Goal: Communication & Community: Answer question/provide support

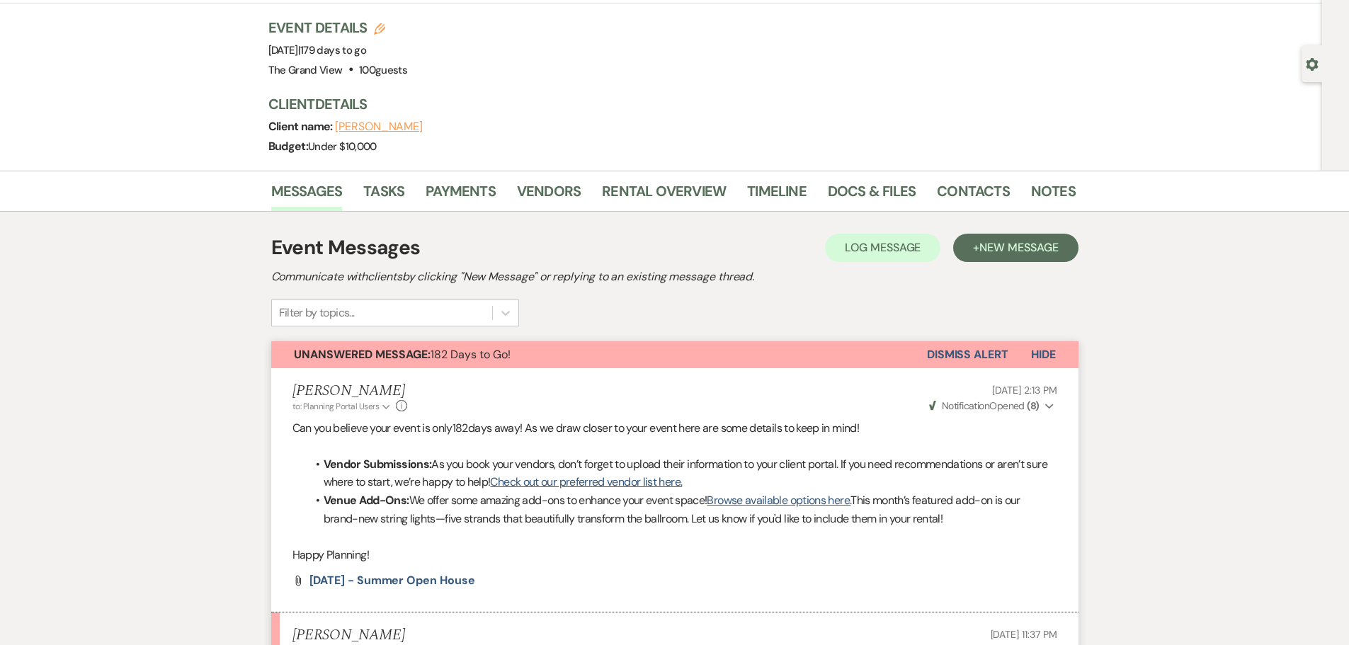
scroll to position [76, 0]
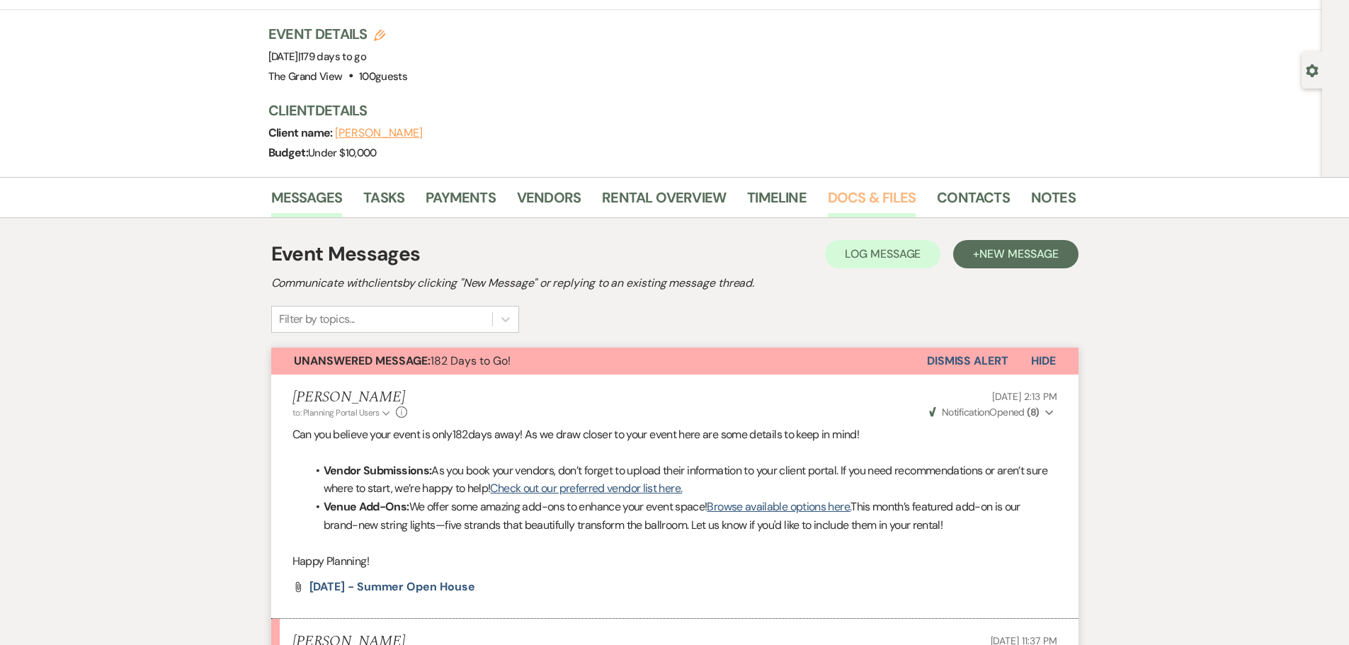
click at [867, 204] on link "Docs & Files" at bounding box center [872, 201] width 88 height 31
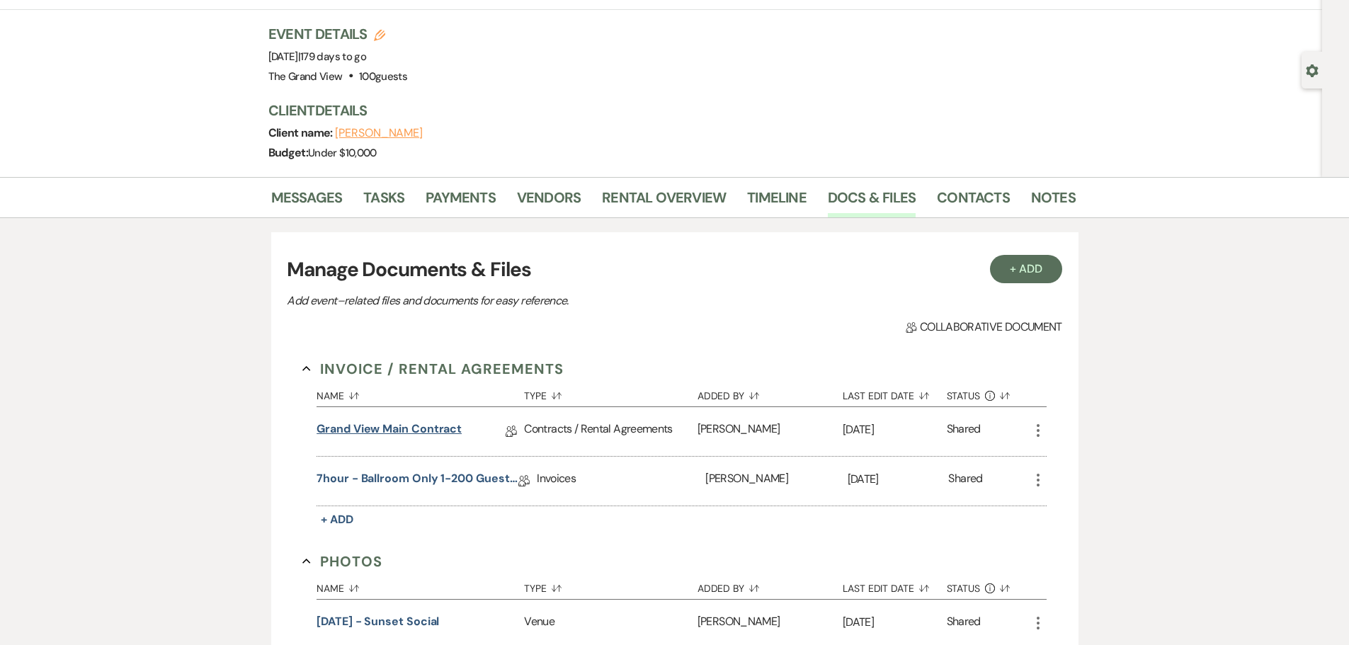
click at [425, 427] on link "Grand View Main Contract" at bounding box center [389, 432] width 145 height 22
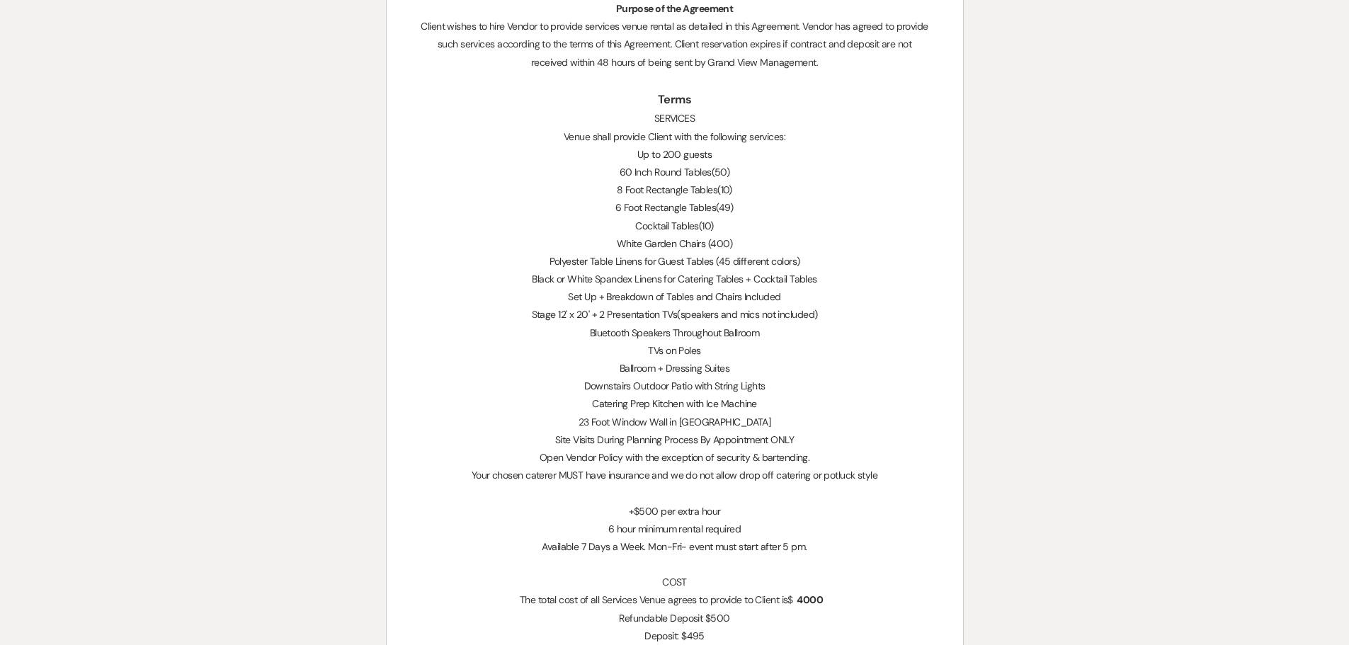
scroll to position [1204, 0]
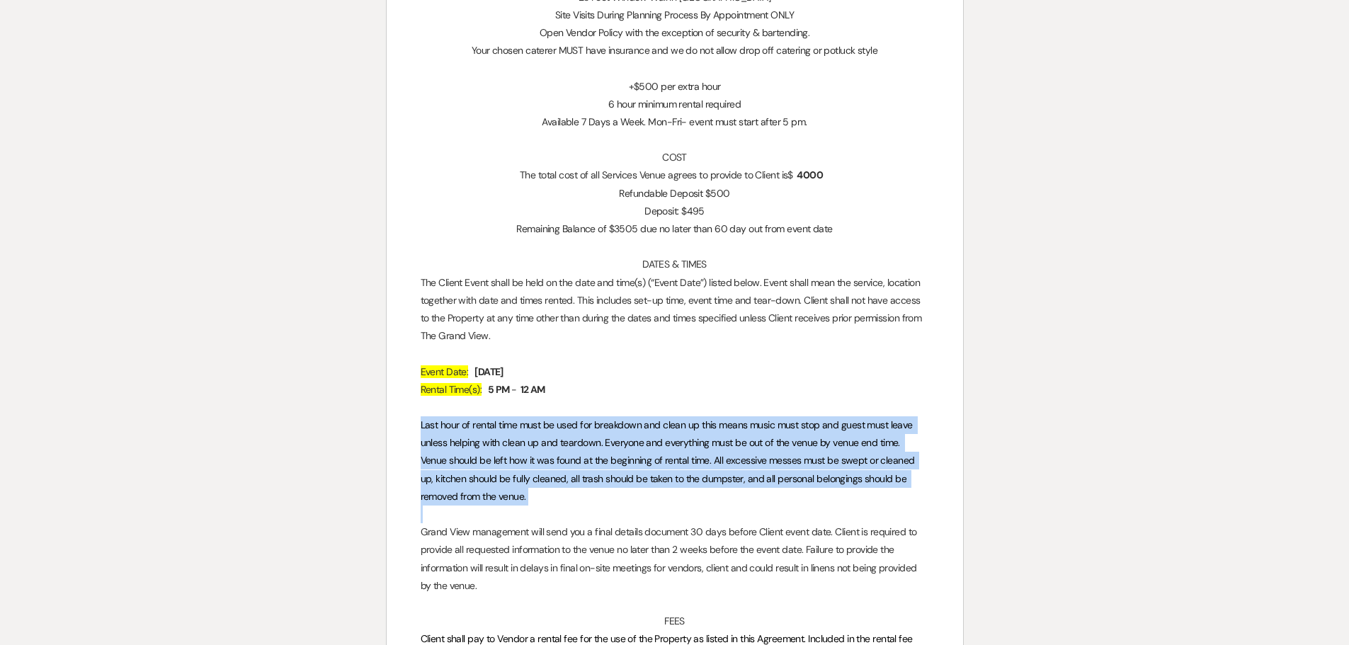
drag, startPoint x: 417, startPoint y: 424, endPoint x: 484, endPoint y: 516, distance: 114.2
click at [582, 483] on span "Last hour of rental time must be used for breakdown and clean up this means mus…" at bounding box center [669, 461] width 497 height 84
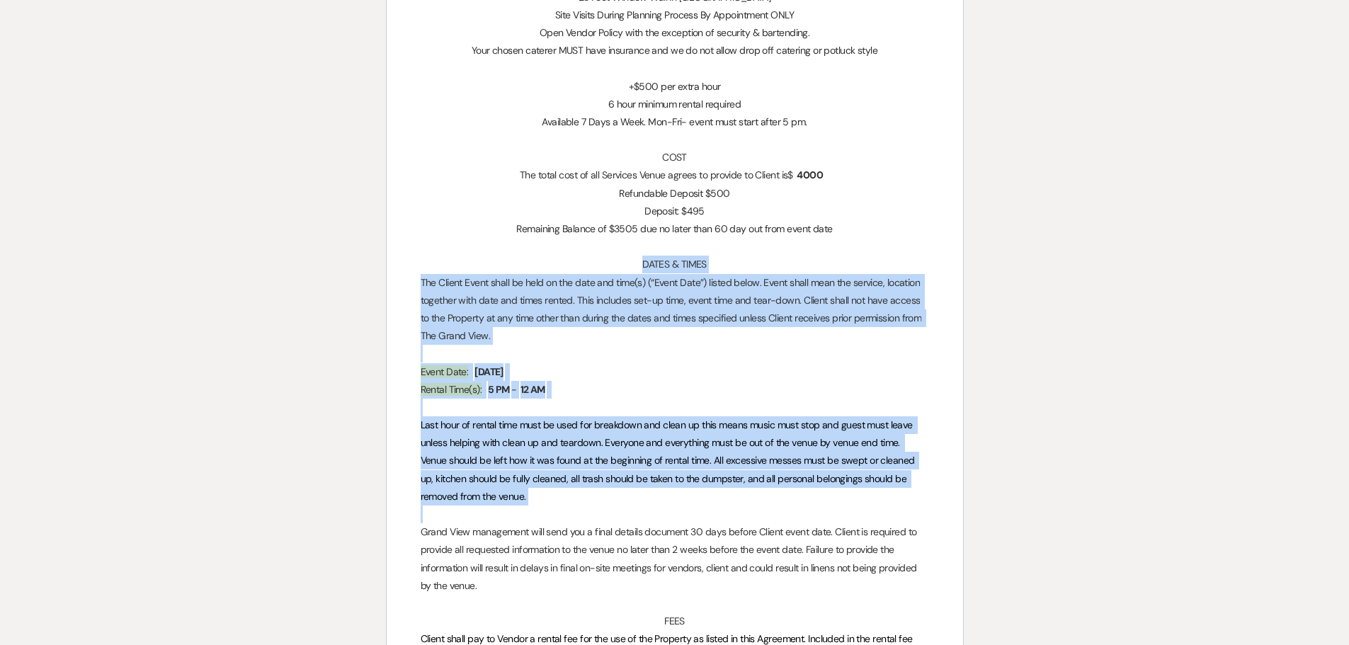
drag, startPoint x: 638, startPoint y: 263, endPoint x: 661, endPoint y: 506, distance: 244.0
copy div "DATES & TIMES The Client Event shall be held on the date and time(s) (“Event Da…"
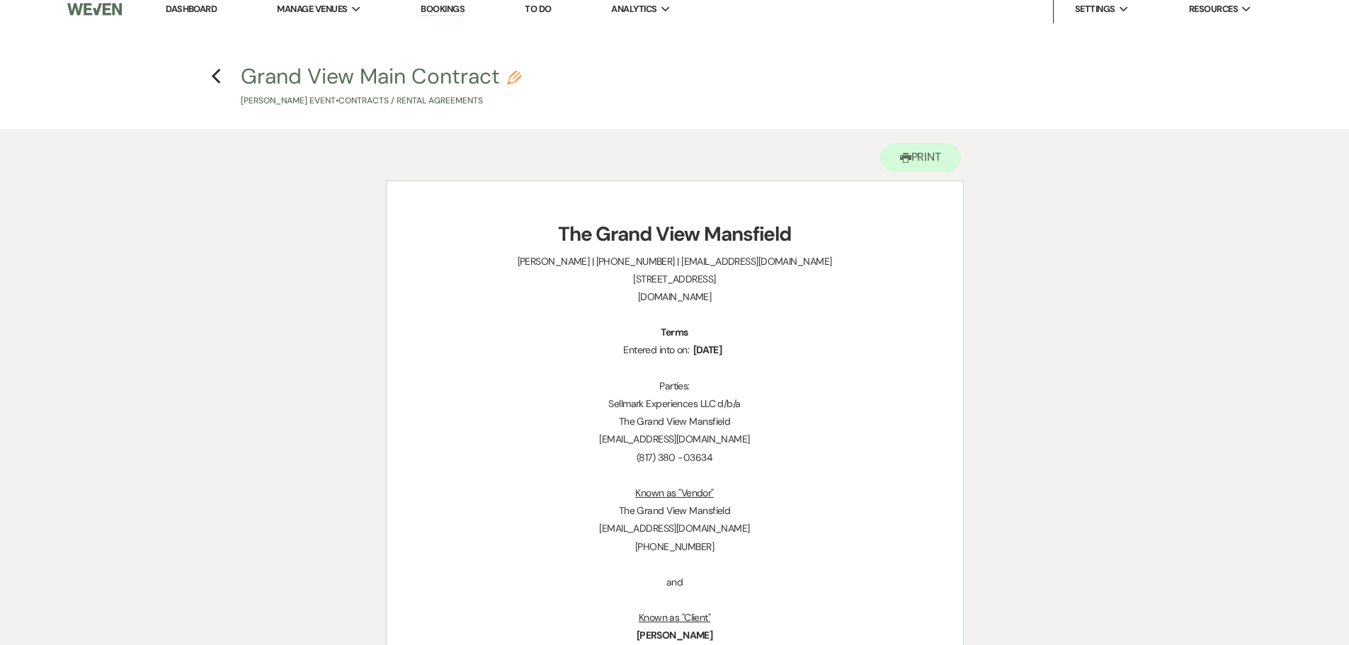
scroll to position [0, 0]
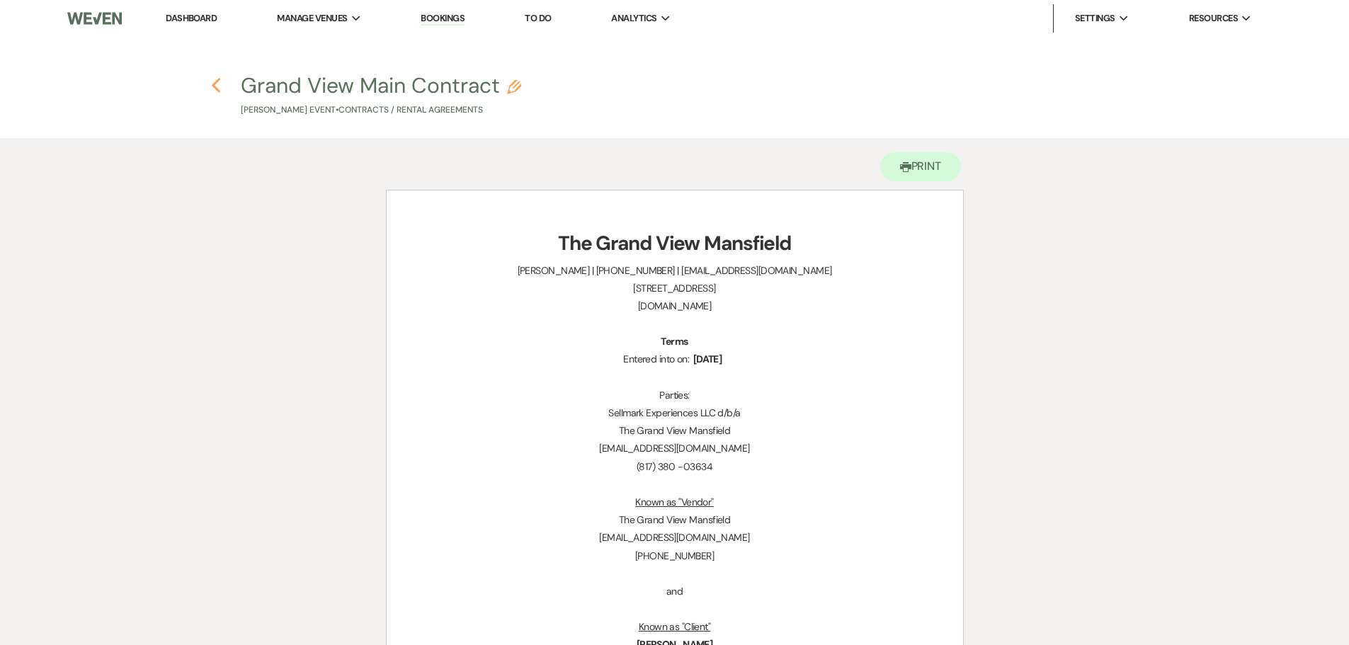
click at [215, 89] on use "button" at bounding box center [216, 86] width 9 height 16
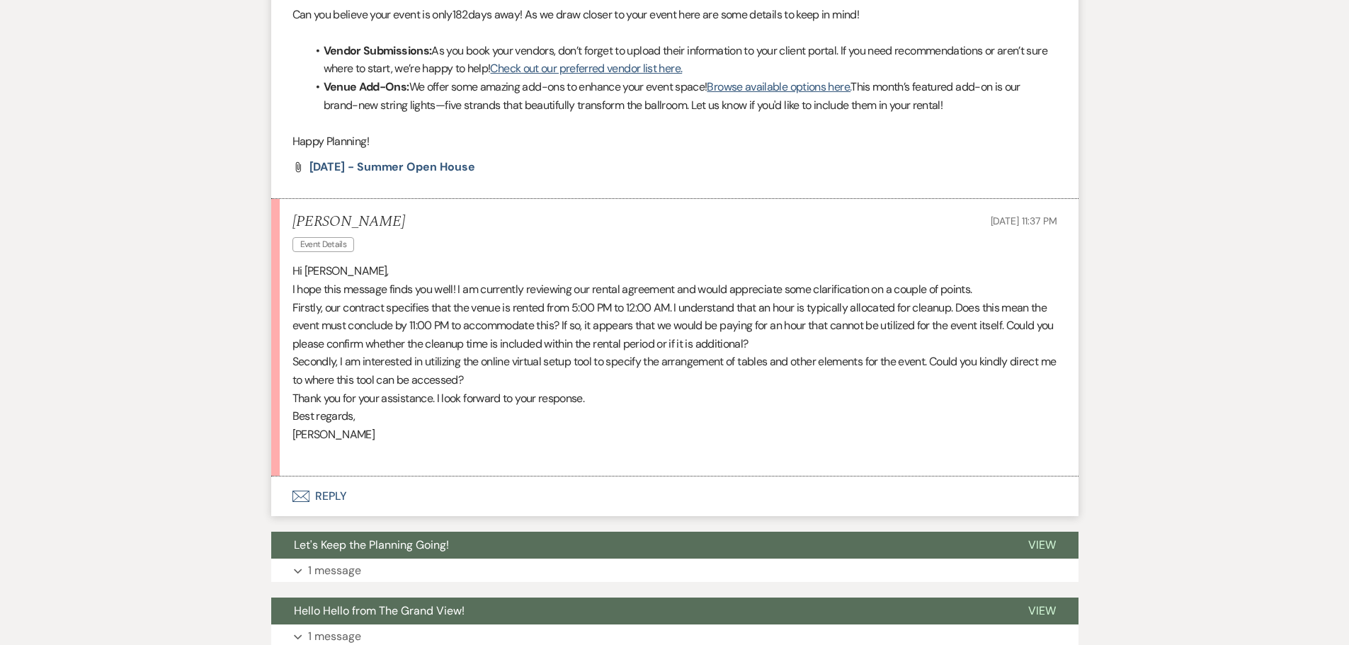
click at [335, 497] on button "Envelope Reply" at bounding box center [675, 497] width 808 height 40
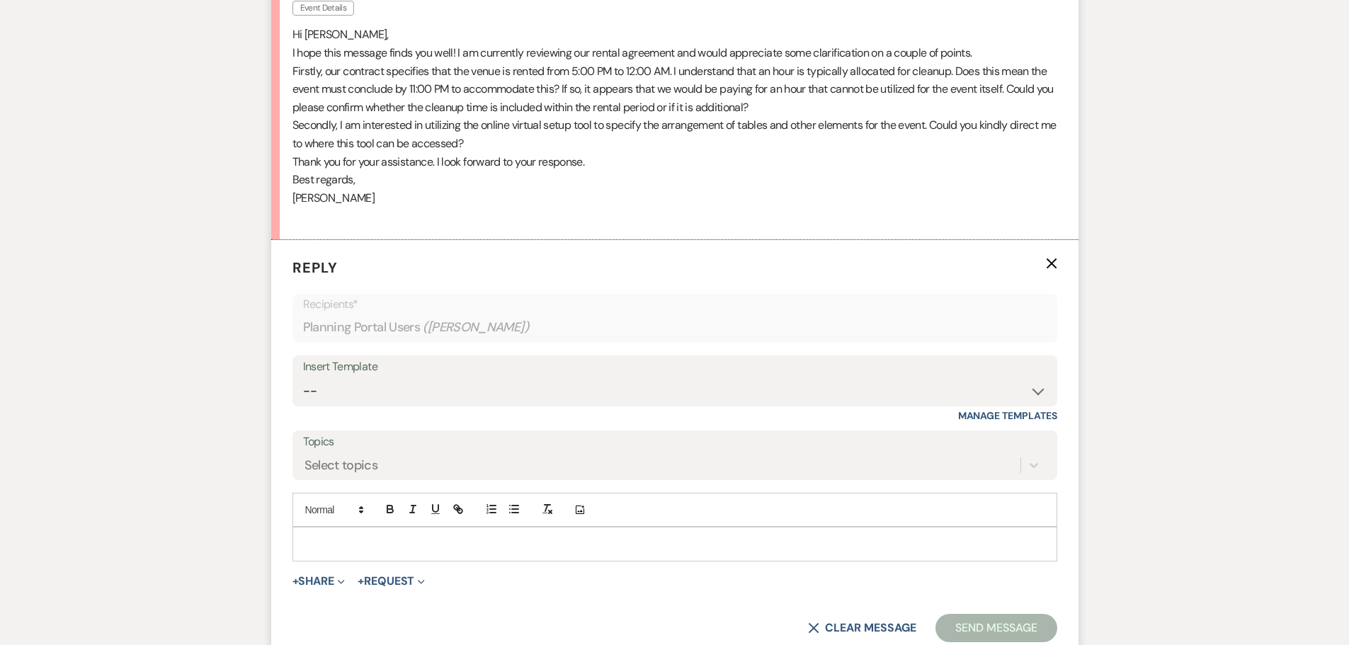
scroll to position [796, 0]
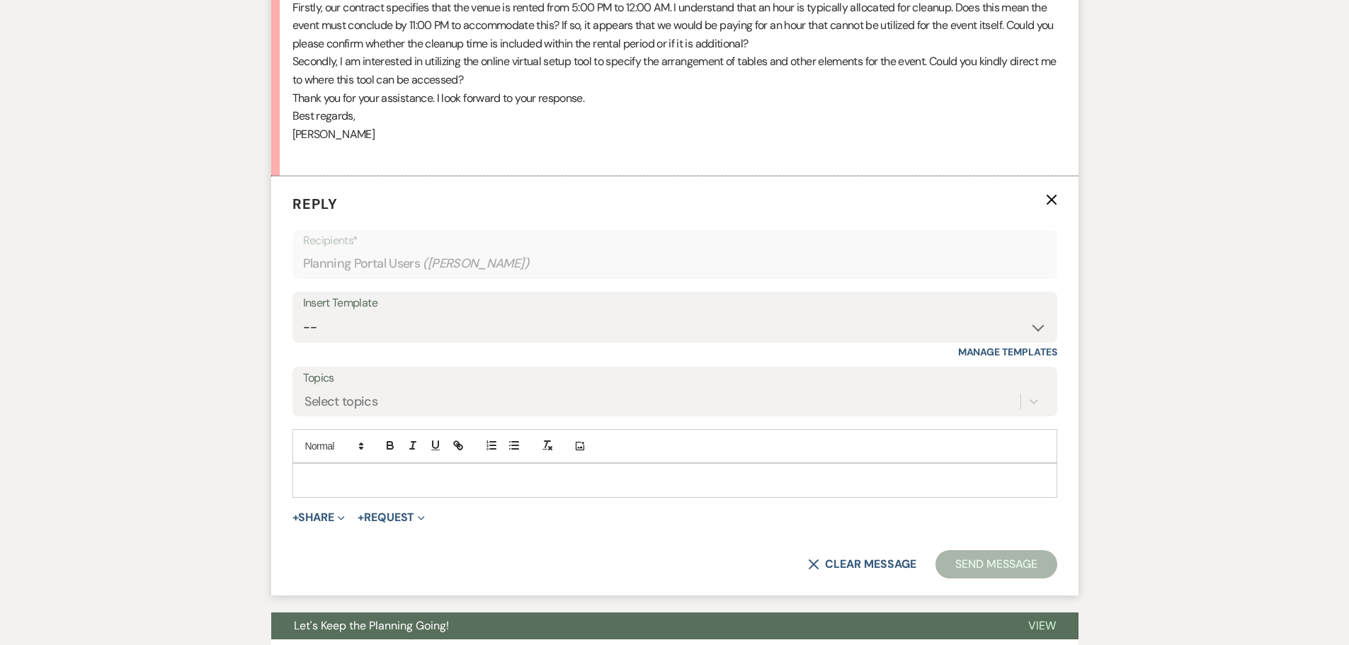
click at [438, 488] on p at bounding box center [675, 480] width 742 height 16
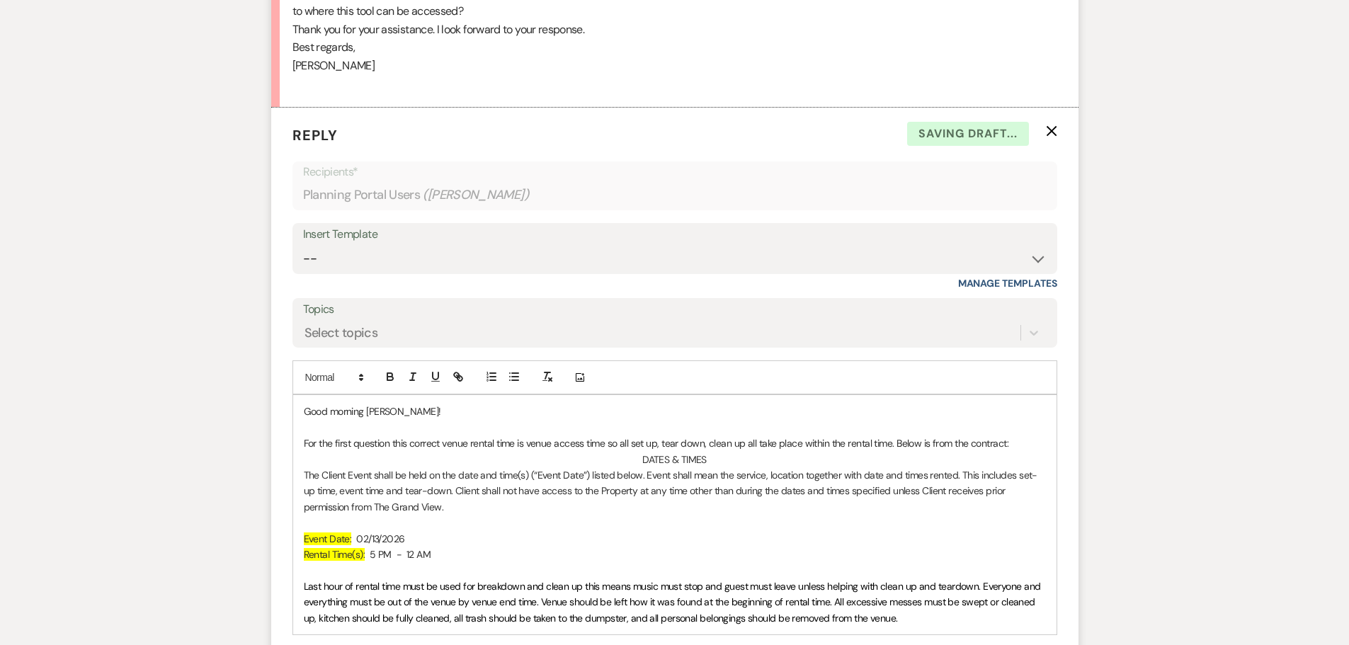
scroll to position [867, 0]
click at [344, 525] on p at bounding box center [675, 521] width 742 height 16
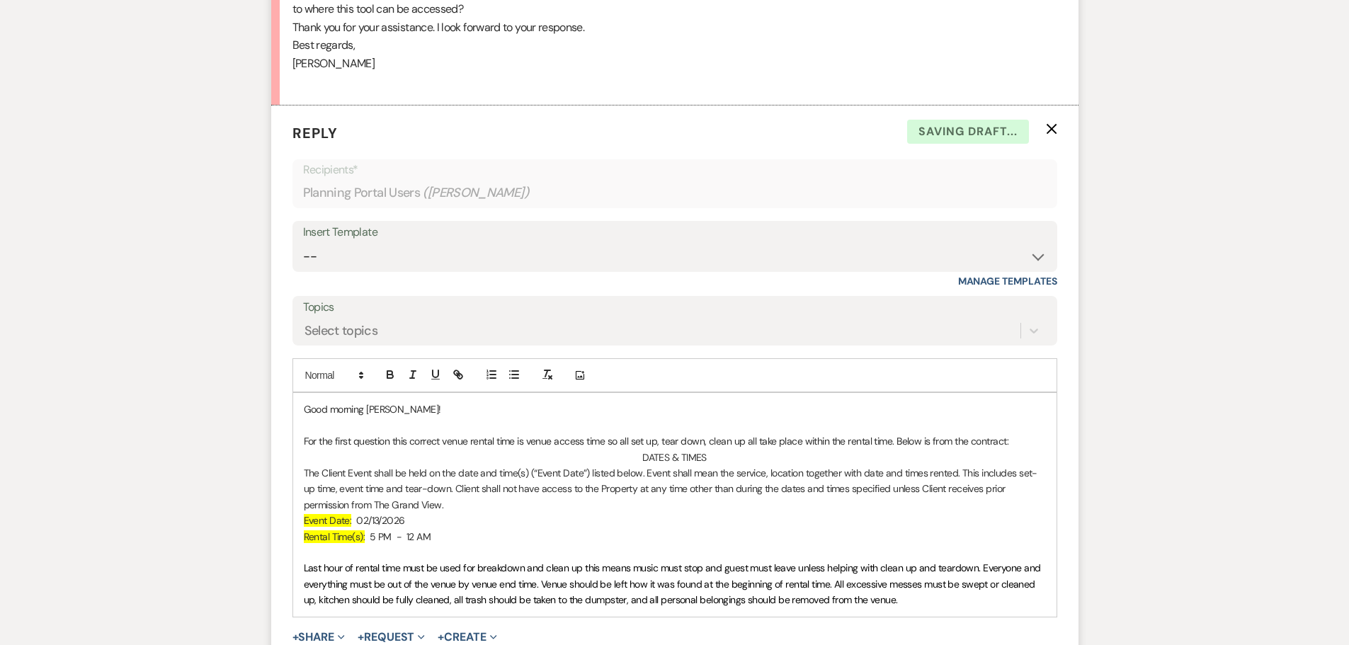
click at [341, 555] on p at bounding box center [675, 553] width 742 height 16
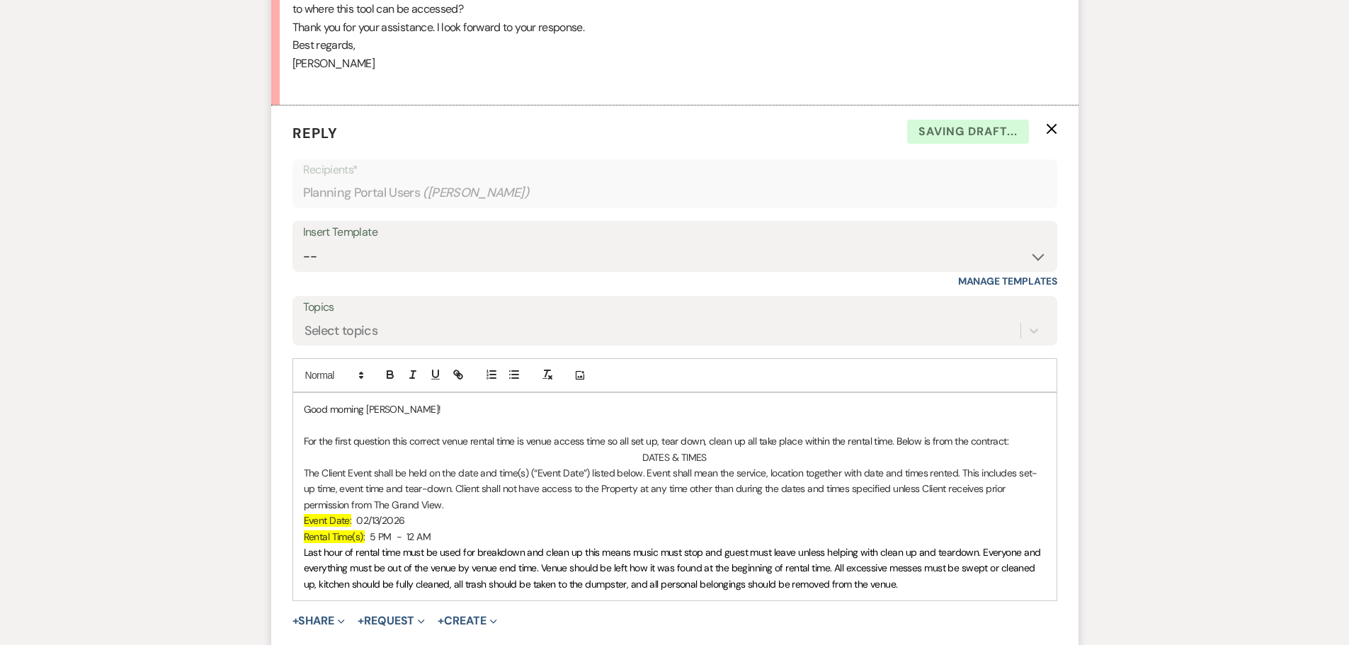
drag, startPoint x: 910, startPoint y: 584, endPoint x: 304, endPoint y: 461, distance: 618.7
click at [304, 461] on div "Good morning [PERSON_NAME]! For the first question this correct venue rental ti…" at bounding box center [675, 497] width 764 height 208
click at [387, 368] on button "button" at bounding box center [390, 374] width 20 height 17
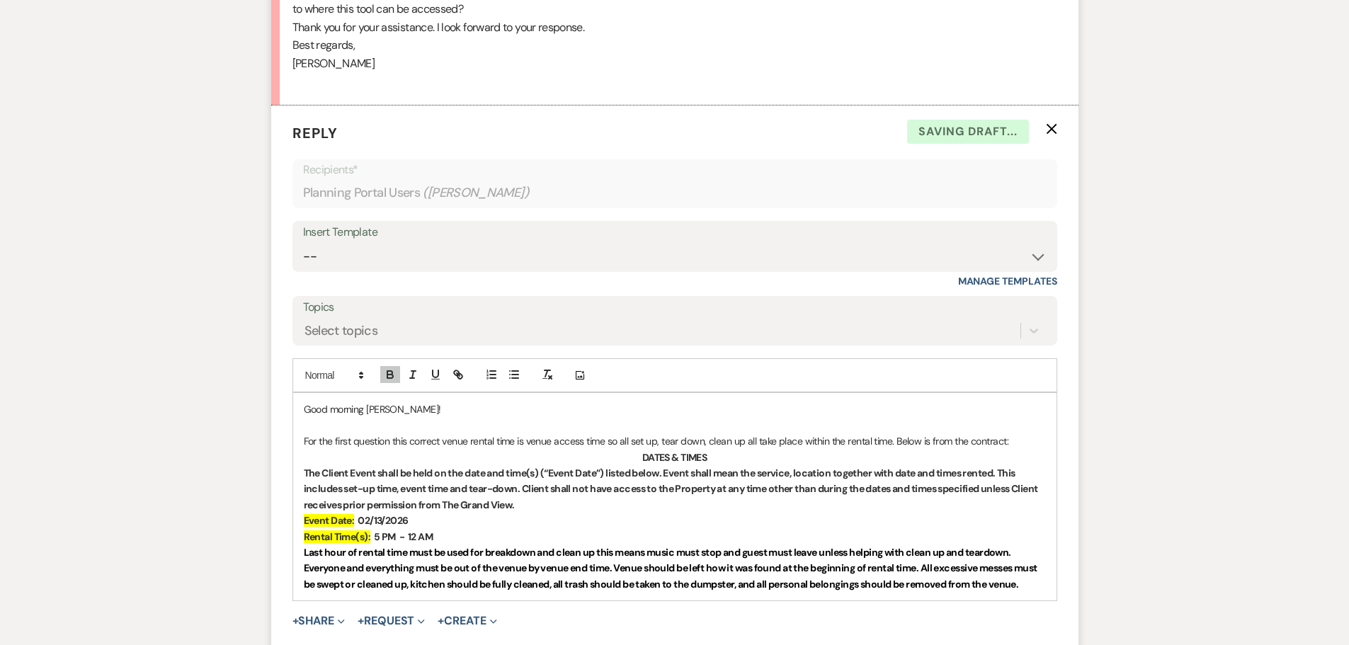
click at [1048, 591] on div "Good morning [PERSON_NAME]! For the first question this correct venue rental ti…" at bounding box center [675, 497] width 764 height 208
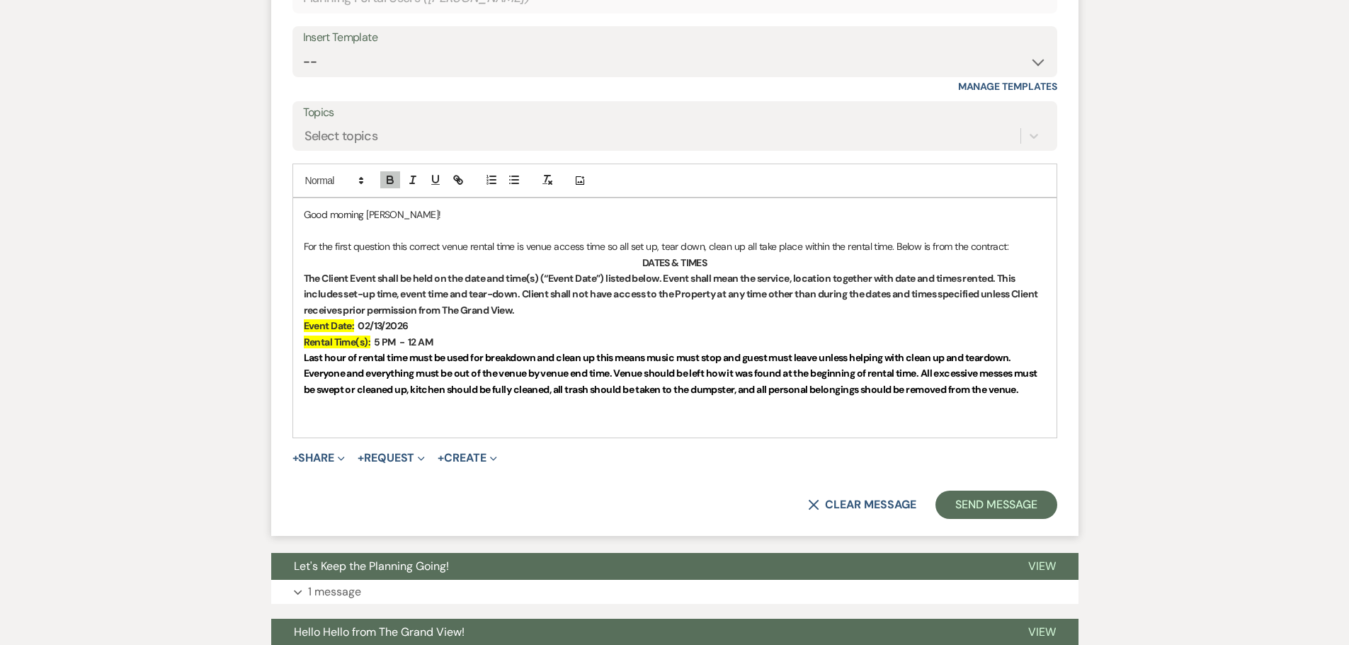
scroll to position [1063, 0]
click at [398, 417] on p "﻿" at bounding box center [675, 421] width 742 height 16
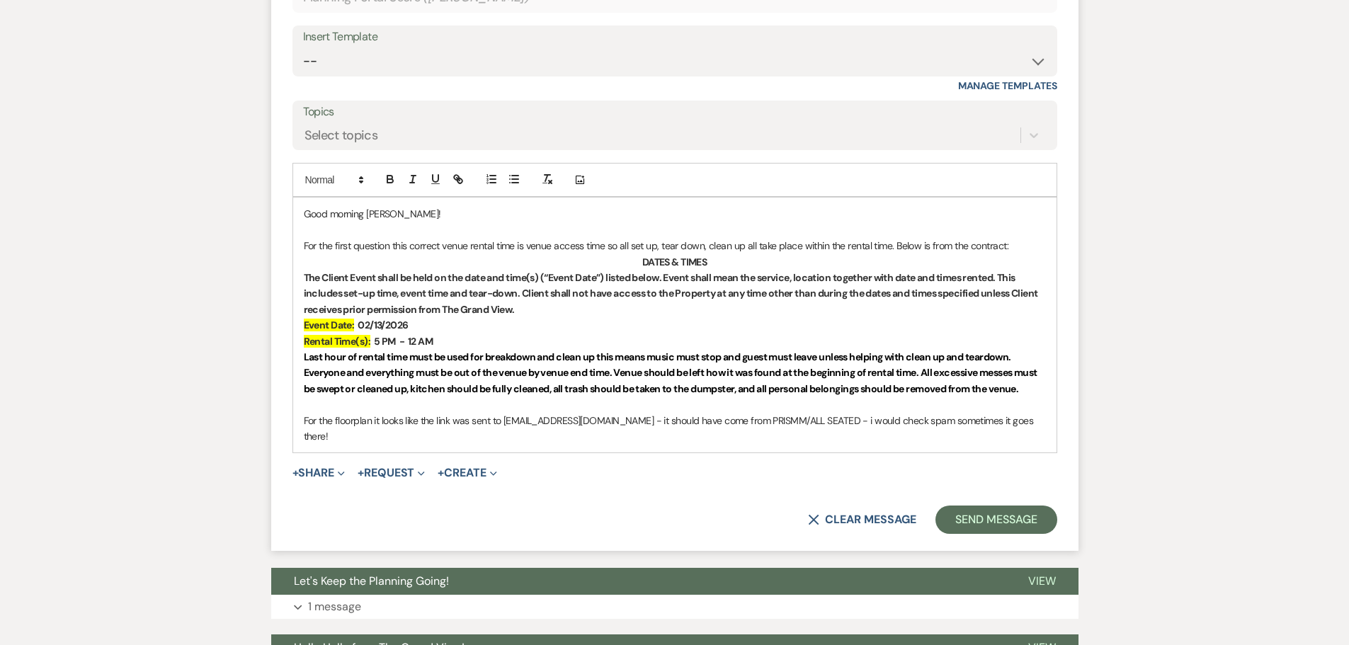
click at [840, 419] on p "For the floorplan it looks like the link was sent to [EMAIL_ADDRESS][DOMAIN_NAM…" at bounding box center [675, 429] width 742 height 32
click at [1041, 421] on p "For the floorplan it looks like the link was sent to [EMAIL_ADDRESS][DOMAIN_NAM…" at bounding box center [675, 429] width 742 height 32
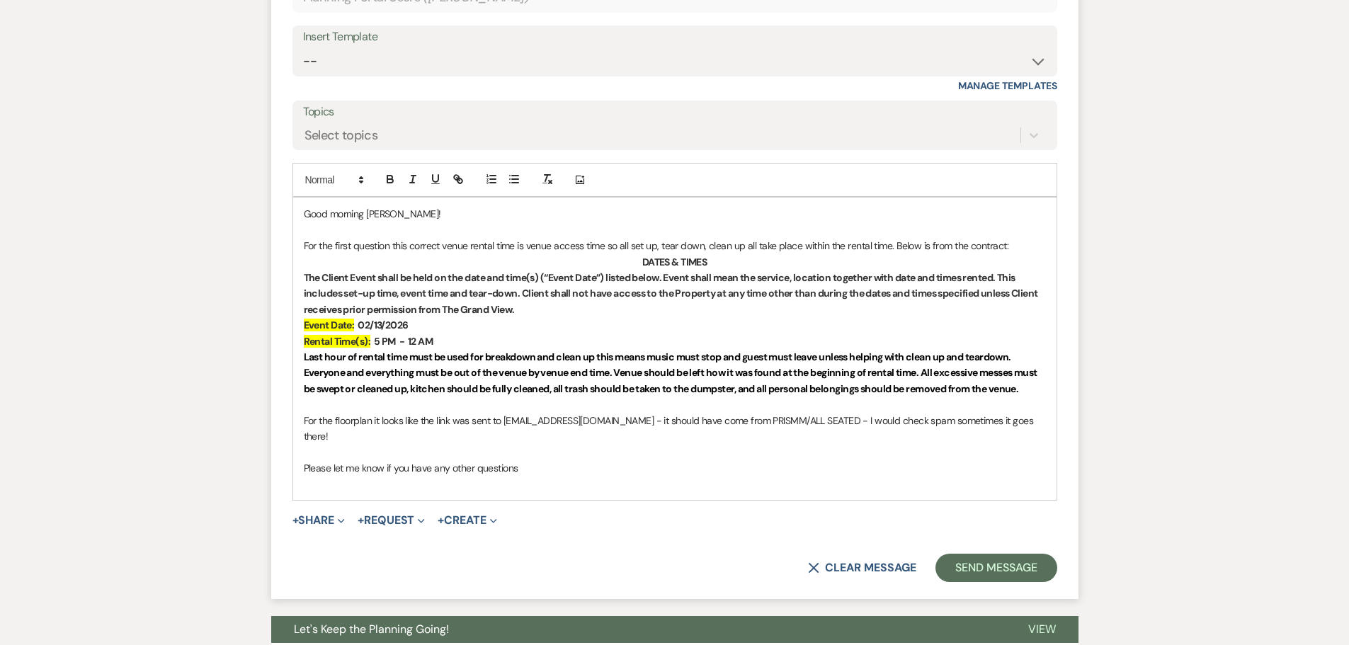
click at [897, 244] on p "For the first question this correct venue rental time is venue access time so a…" at bounding box center [675, 246] width 742 height 16
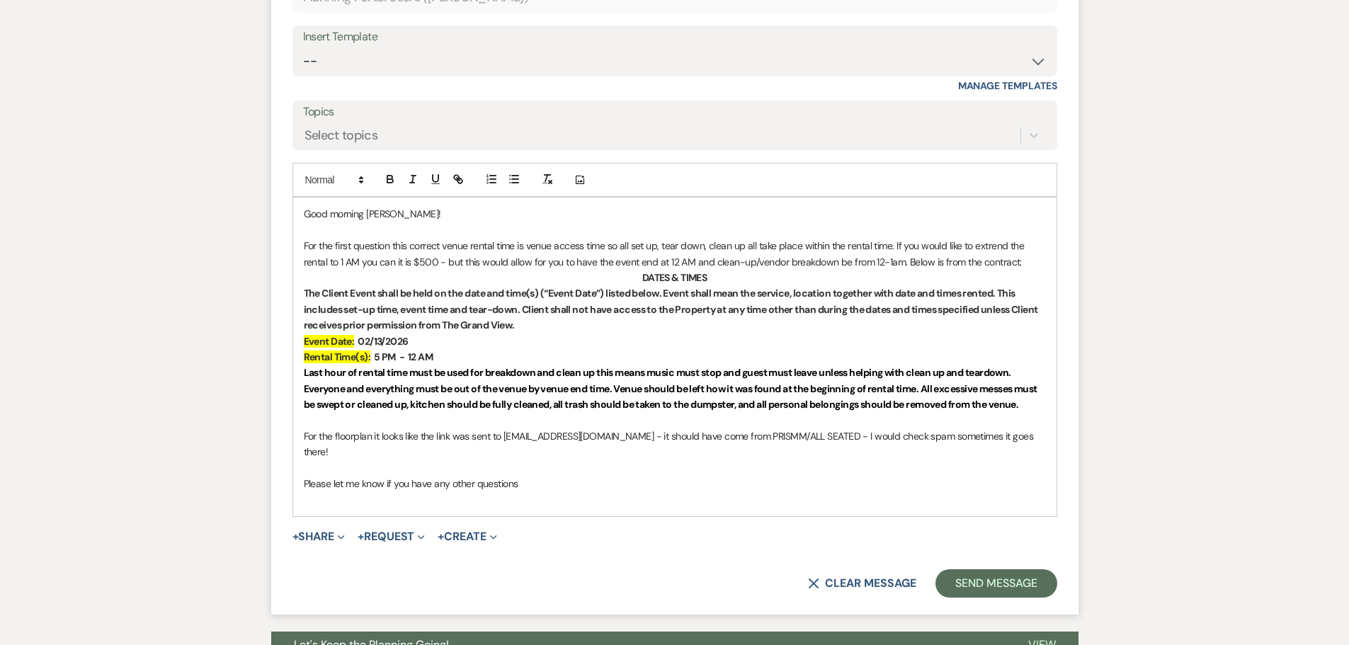
click at [983, 247] on p "For the first question this correct venue rental time is venue access time so a…" at bounding box center [675, 254] width 742 height 32
click at [548, 492] on p at bounding box center [675, 500] width 742 height 16
click at [538, 476] on p "Please let me know if you have any other questions" at bounding box center [675, 484] width 742 height 16
click at [989, 570] on button "Send Message" at bounding box center [996, 584] width 121 height 28
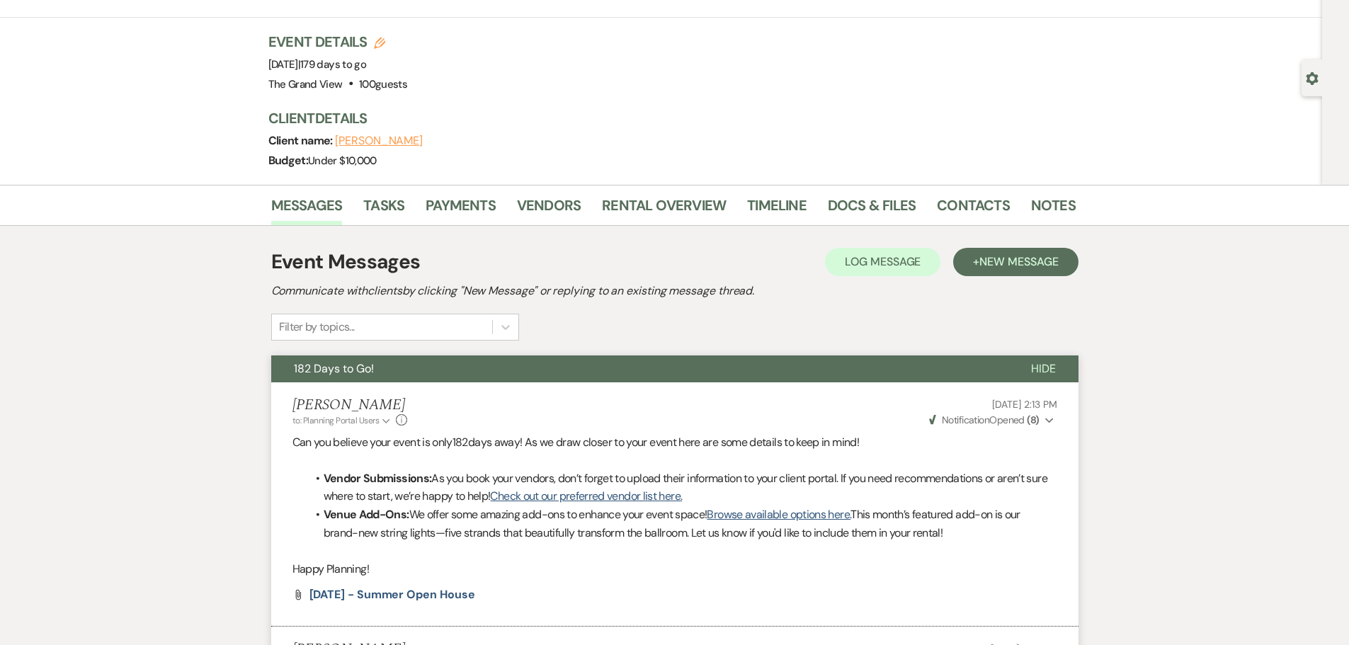
scroll to position [0, 0]
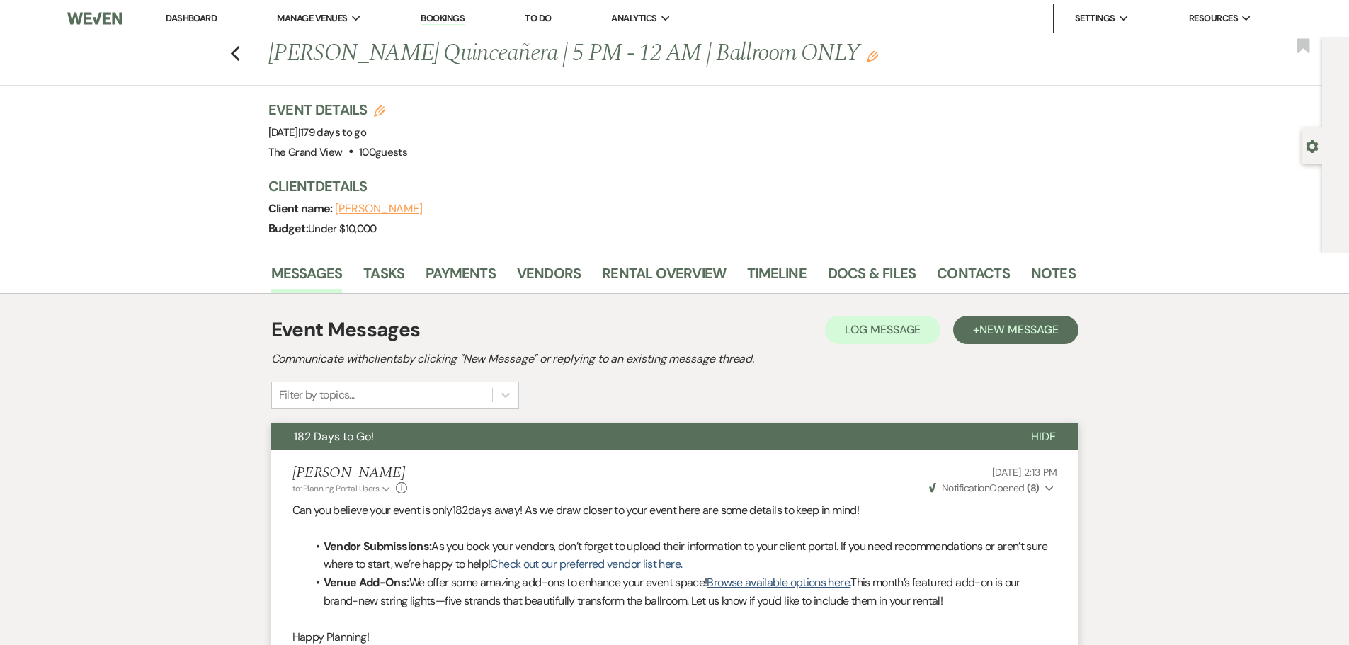
drag, startPoint x: 174, startPoint y: 9, endPoint x: 182, endPoint y: 16, distance: 11.5
click at [181, 14] on li "Dashboard" at bounding box center [191, 18] width 65 height 28
click at [182, 16] on link "Dashboard" at bounding box center [191, 18] width 51 height 12
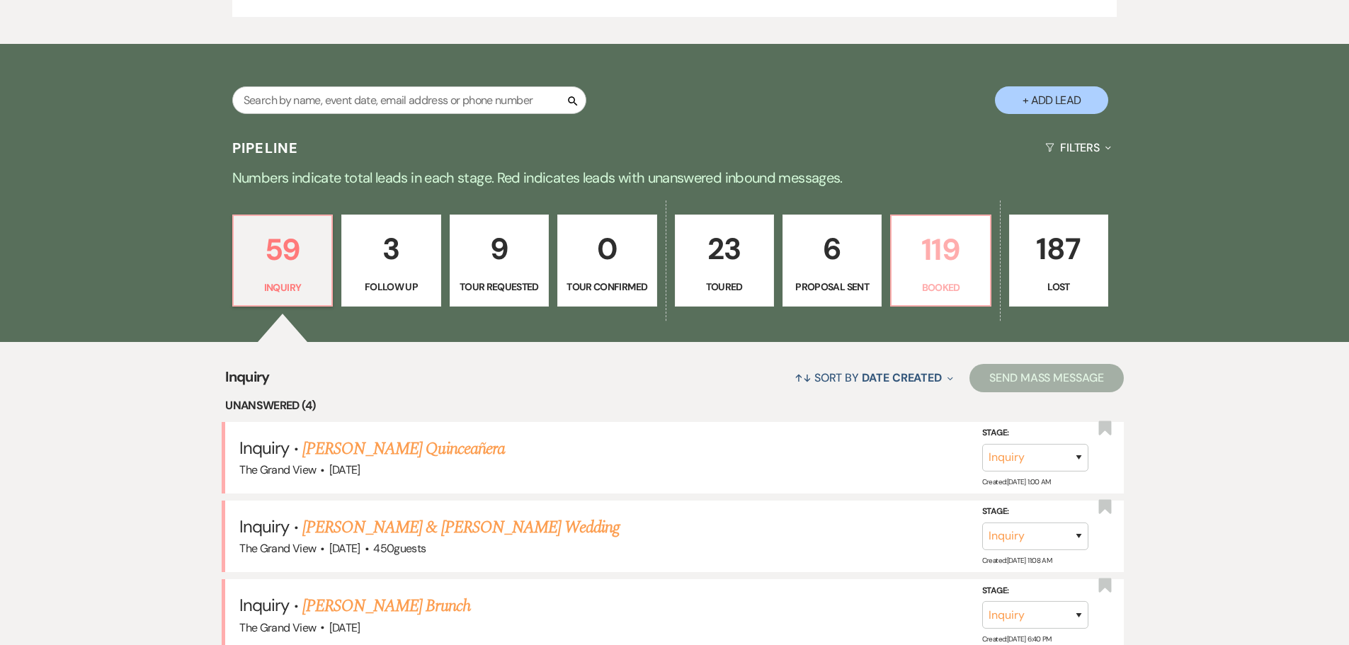
click at [922, 256] on p "119" at bounding box center [940, 249] width 81 height 47
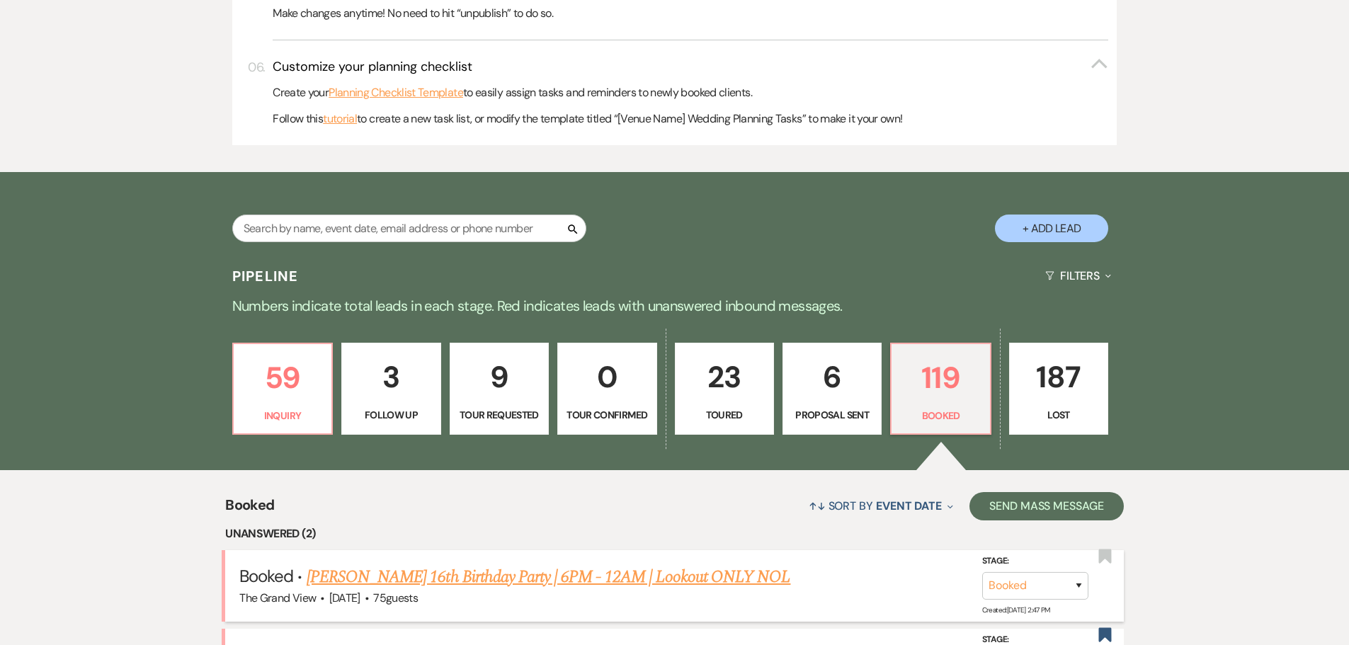
scroll to position [850, 0]
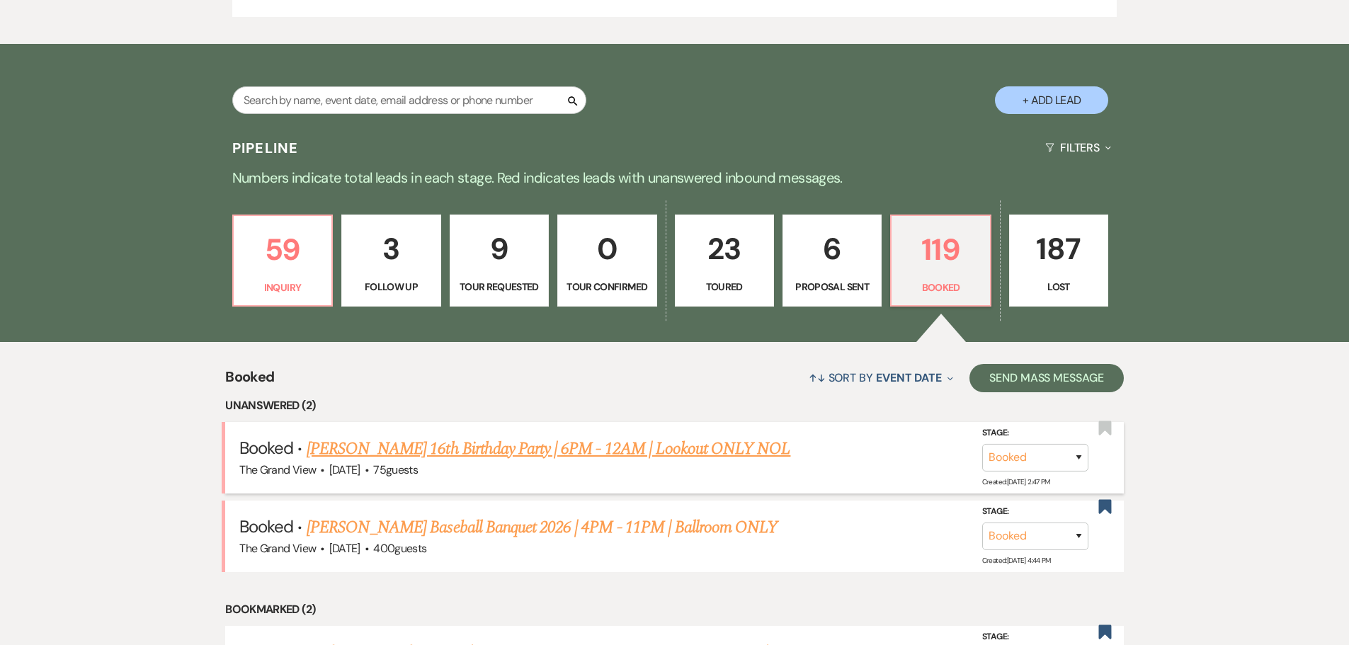
click at [387, 449] on link "[PERSON_NAME] 16th Birthday Party | 6PM - 12AM | Lookout ONLY NOL" at bounding box center [549, 449] width 485 height 26
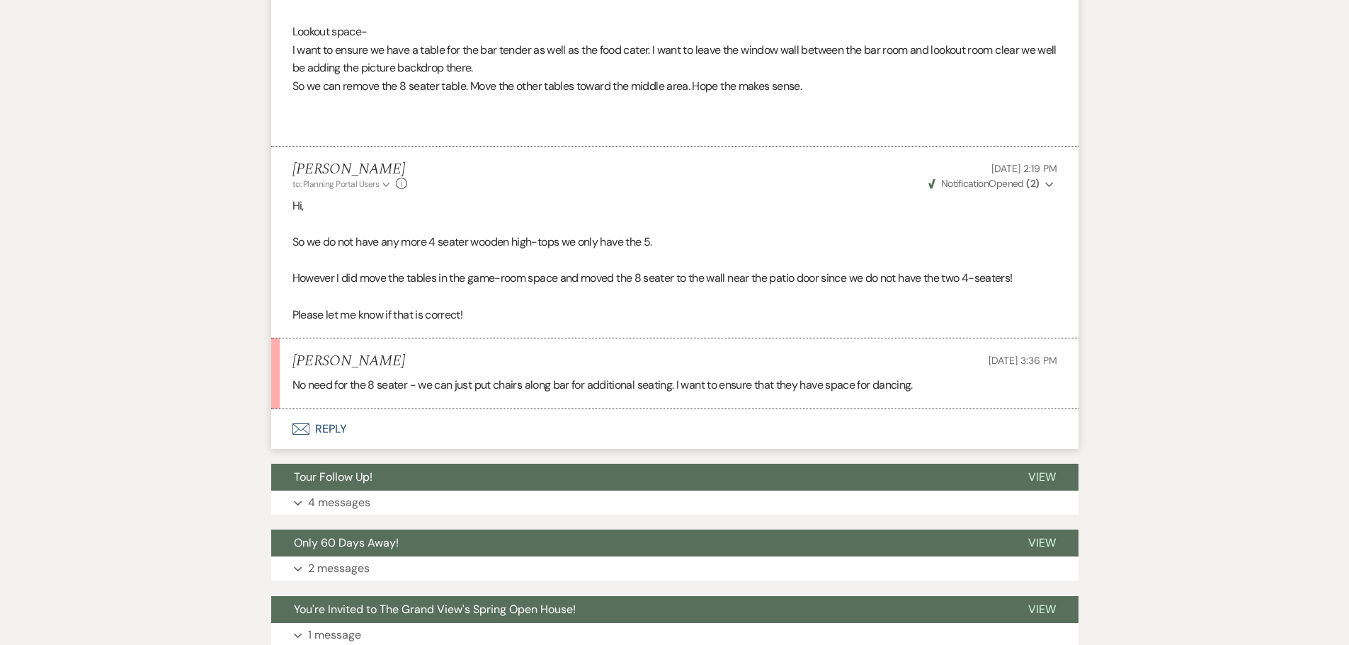
scroll to position [2055, 0]
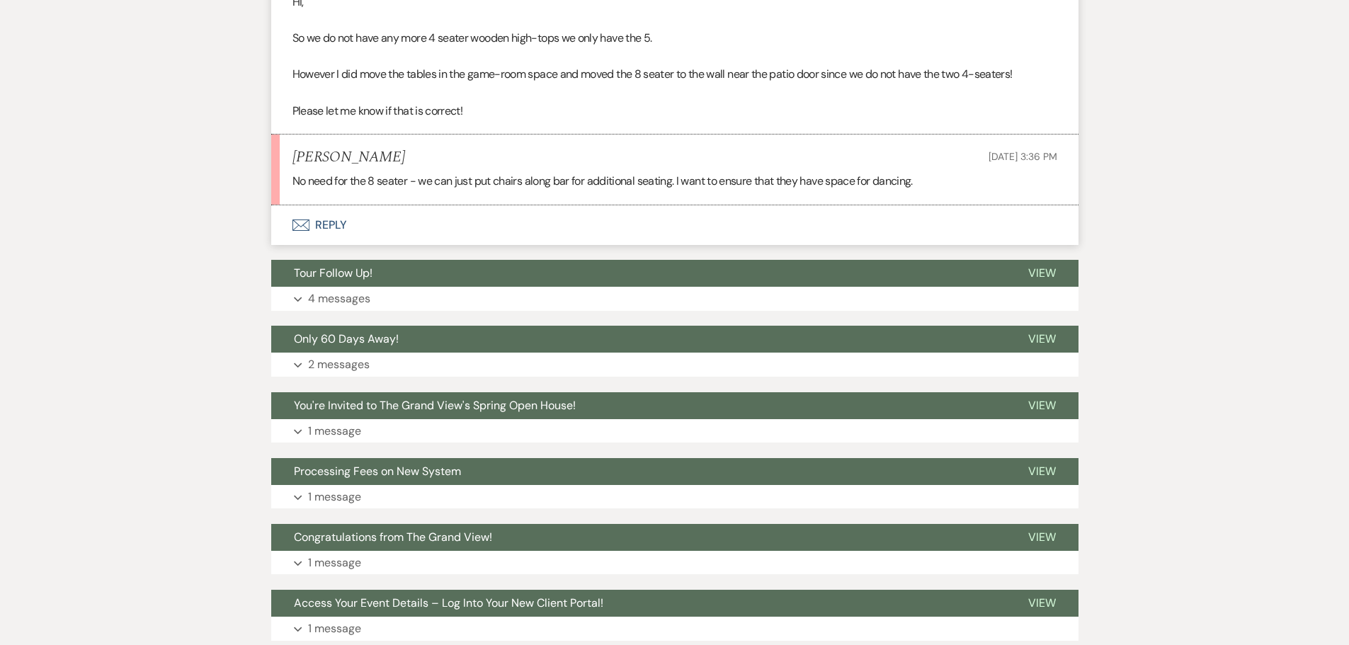
click at [336, 212] on button "Envelope Reply" at bounding box center [675, 225] width 808 height 40
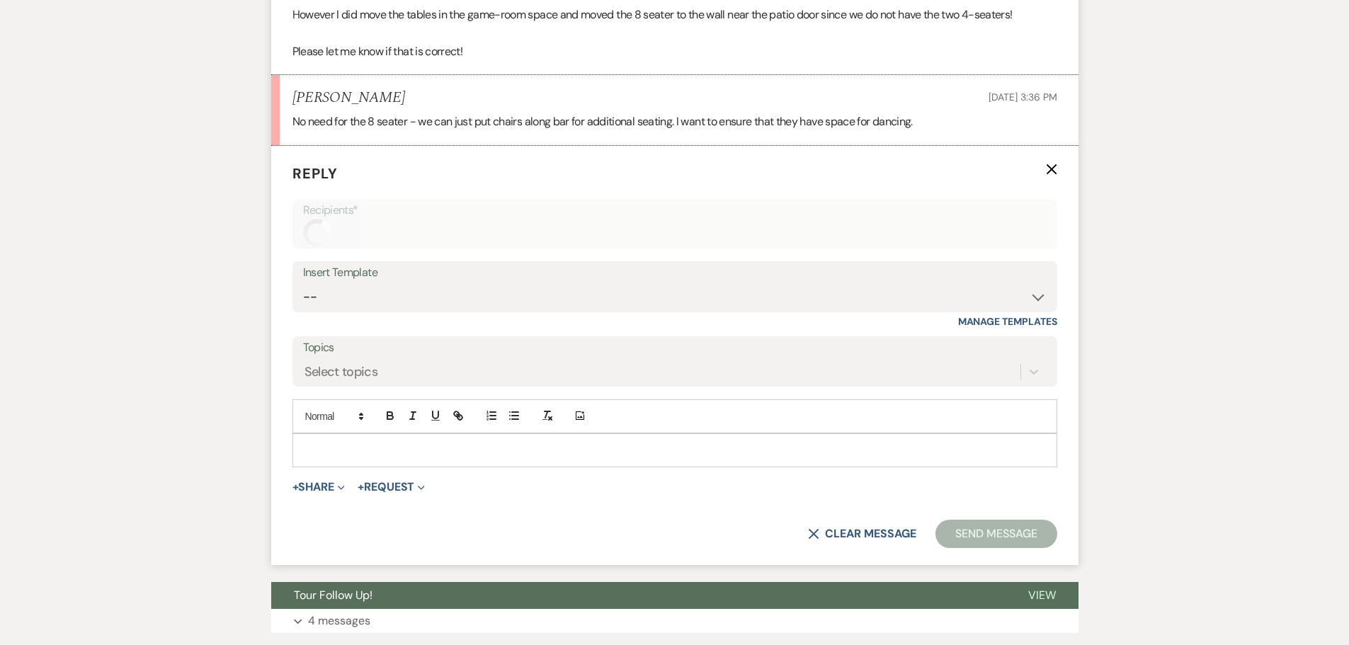
scroll to position [2131, 0]
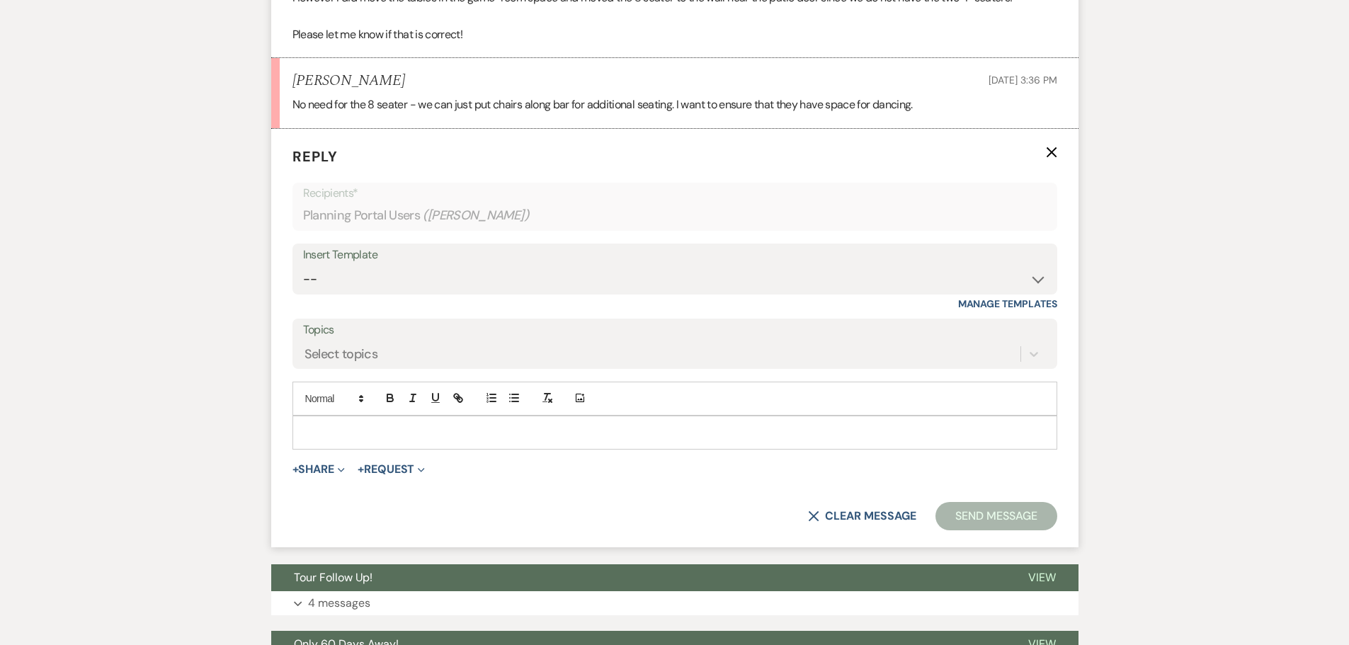
click at [392, 425] on p at bounding box center [675, 433] width 742 height 16
click at [966, 504] on button "Send Message" at bounding box center [996, 516] width 121 height 28
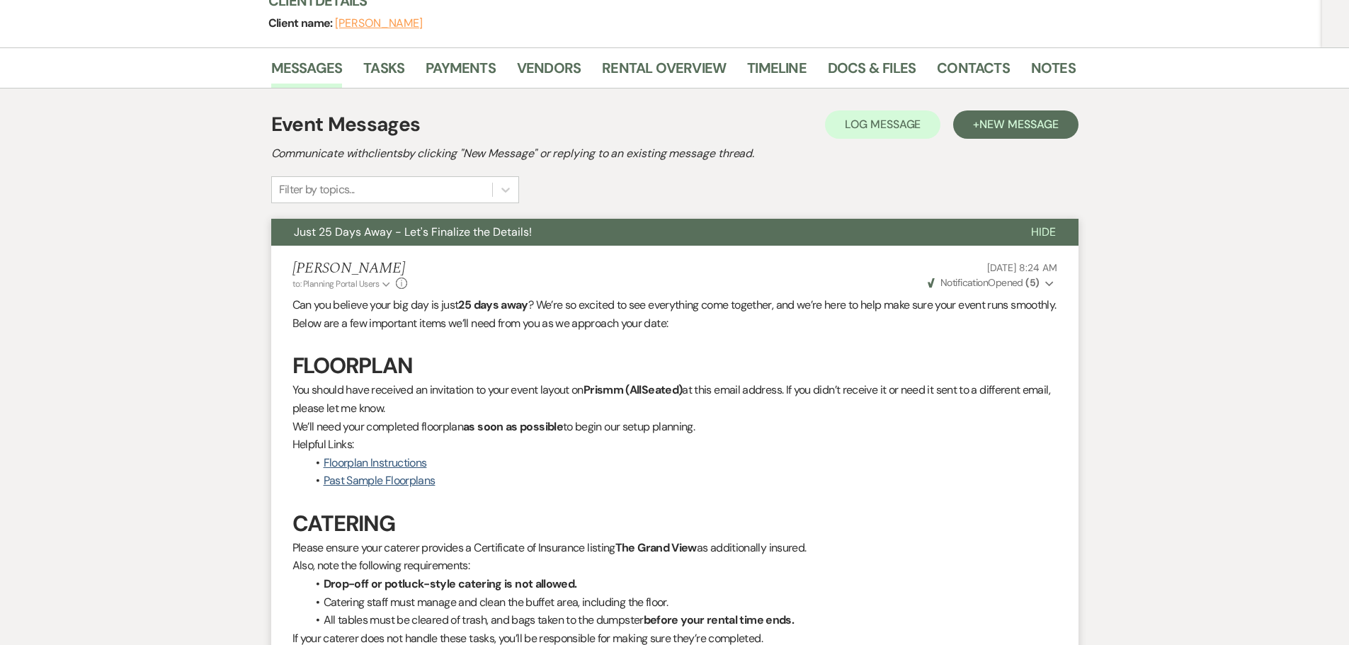
scroll to position [0, 0]
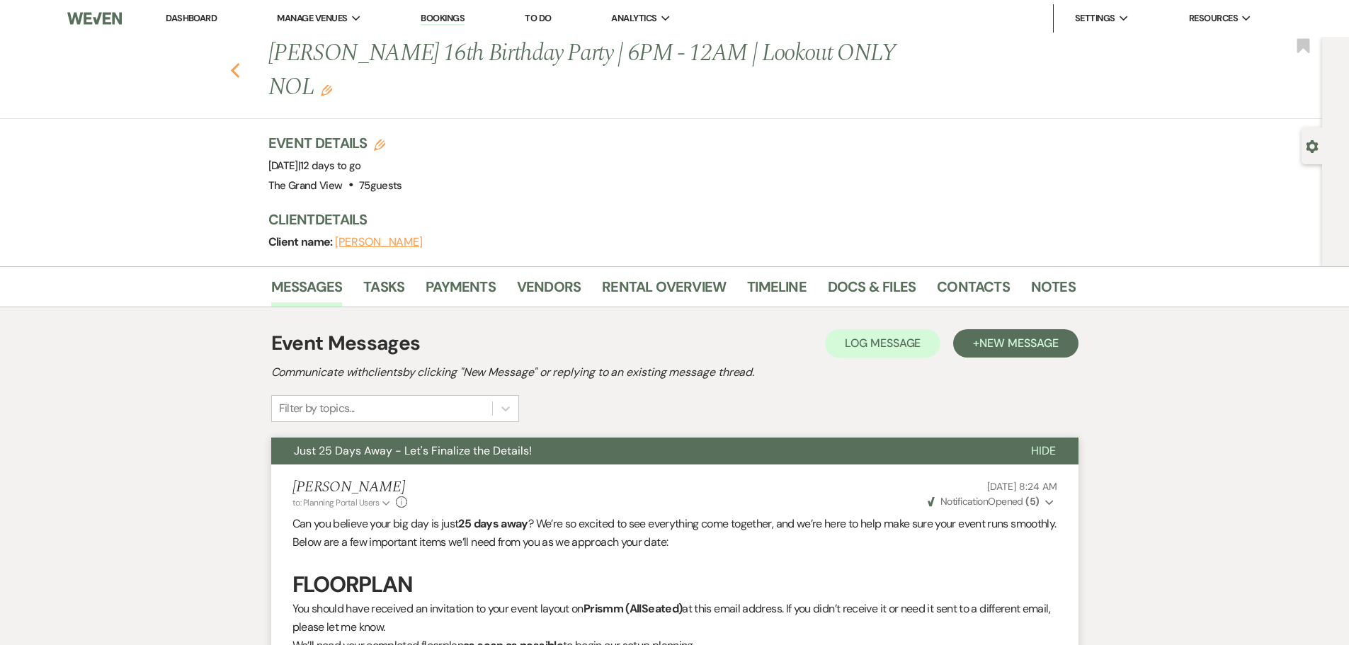
click at [239, 62] on icon "Previous" at bounding box center [235, 70] width 11 height 17
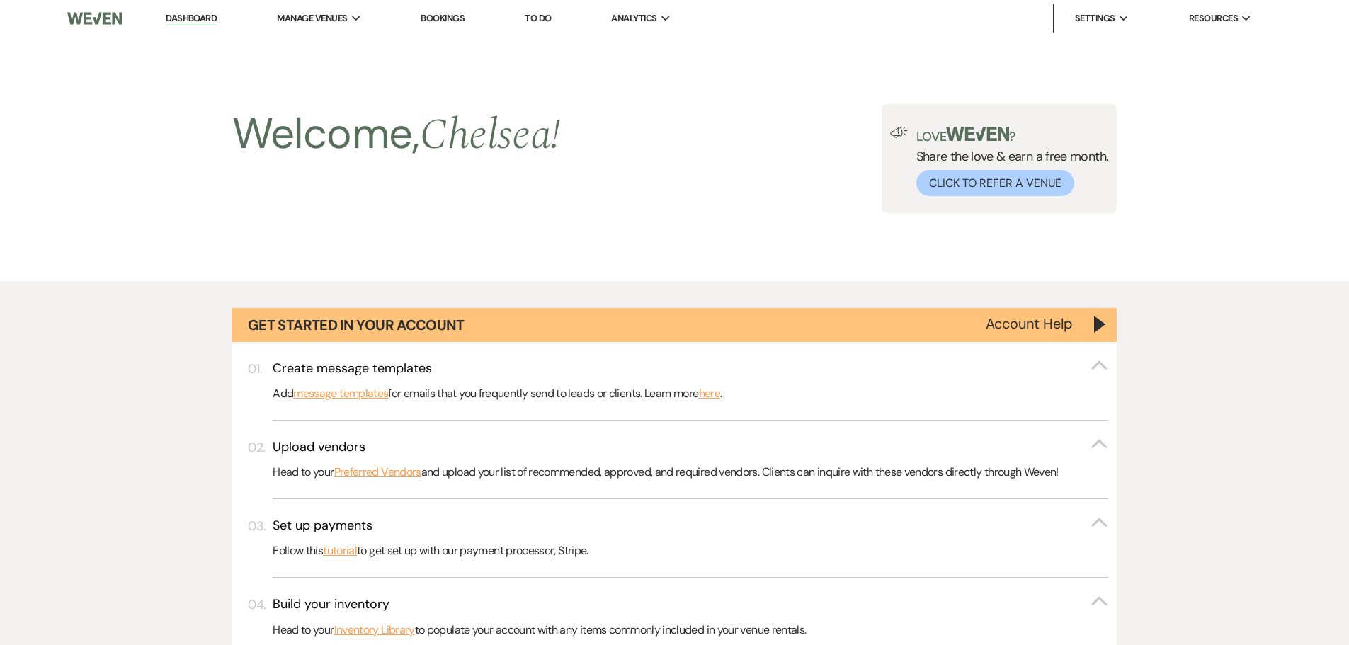
scroll to position [850, 0]
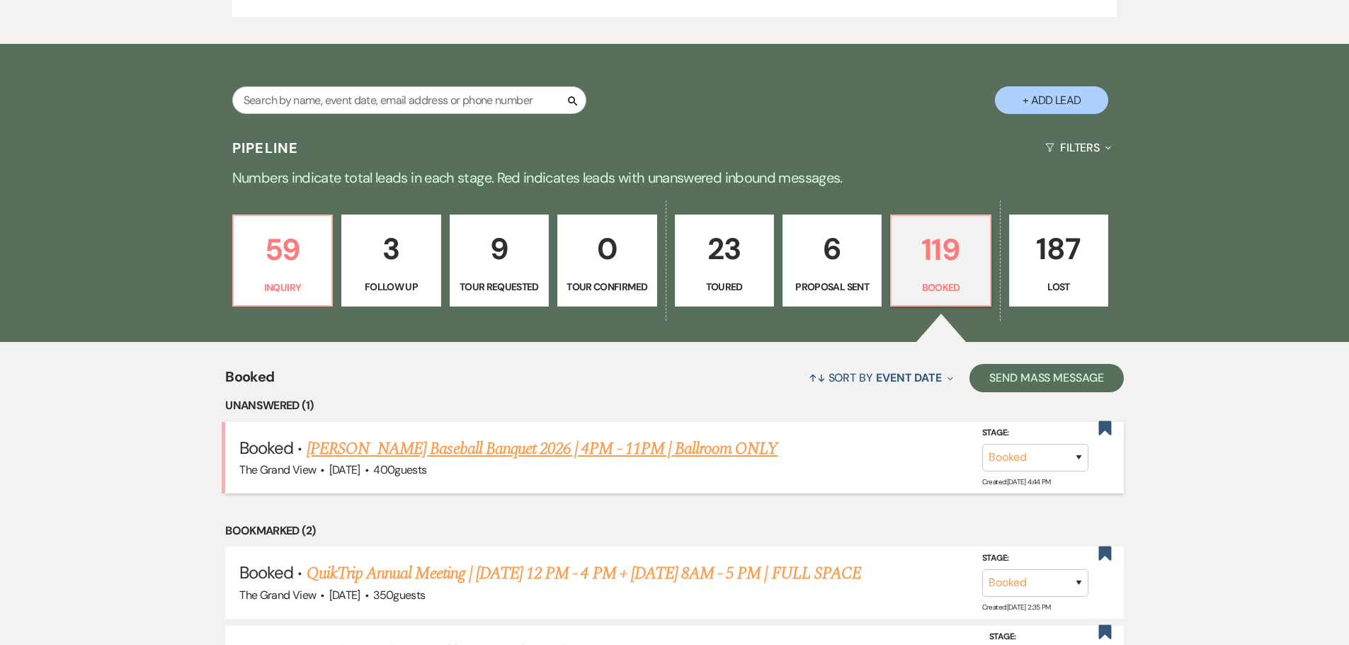
click at [460, 441] on link "[PERSON_NAME] Baseball Banquet 2026 | 4PM - 11PM | Ballroom ONLY" at bounding box center [543, 449] width 472 height 26
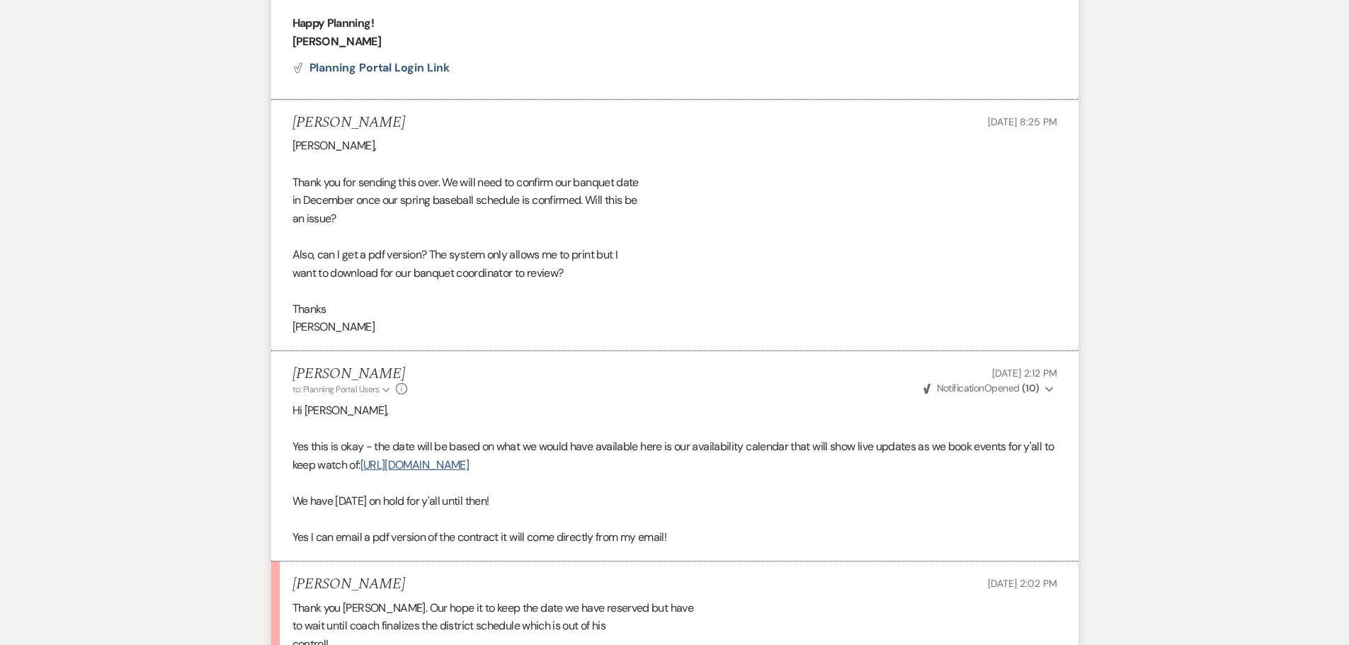
scroll to position [1235, 0]
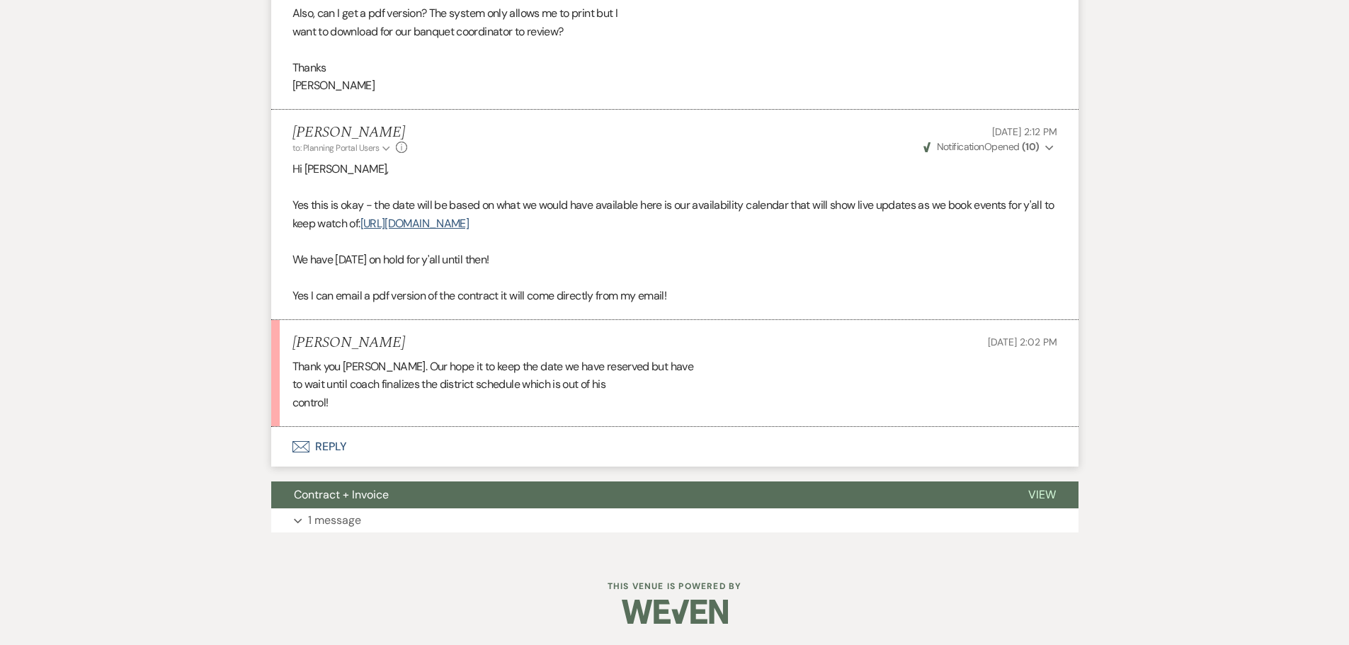
click at [320, 443] on button "Envelope Reply" at bounding box center [675, 447] width 808 height 40
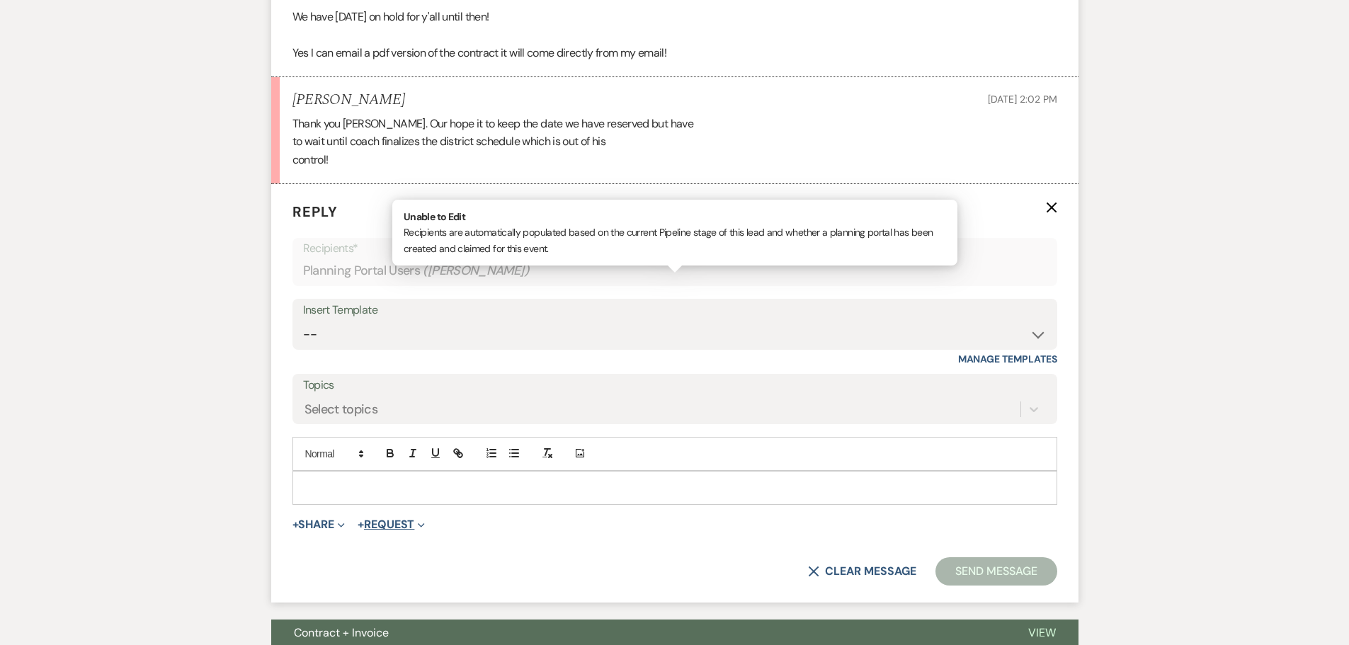
scroll to position [1550, 0]
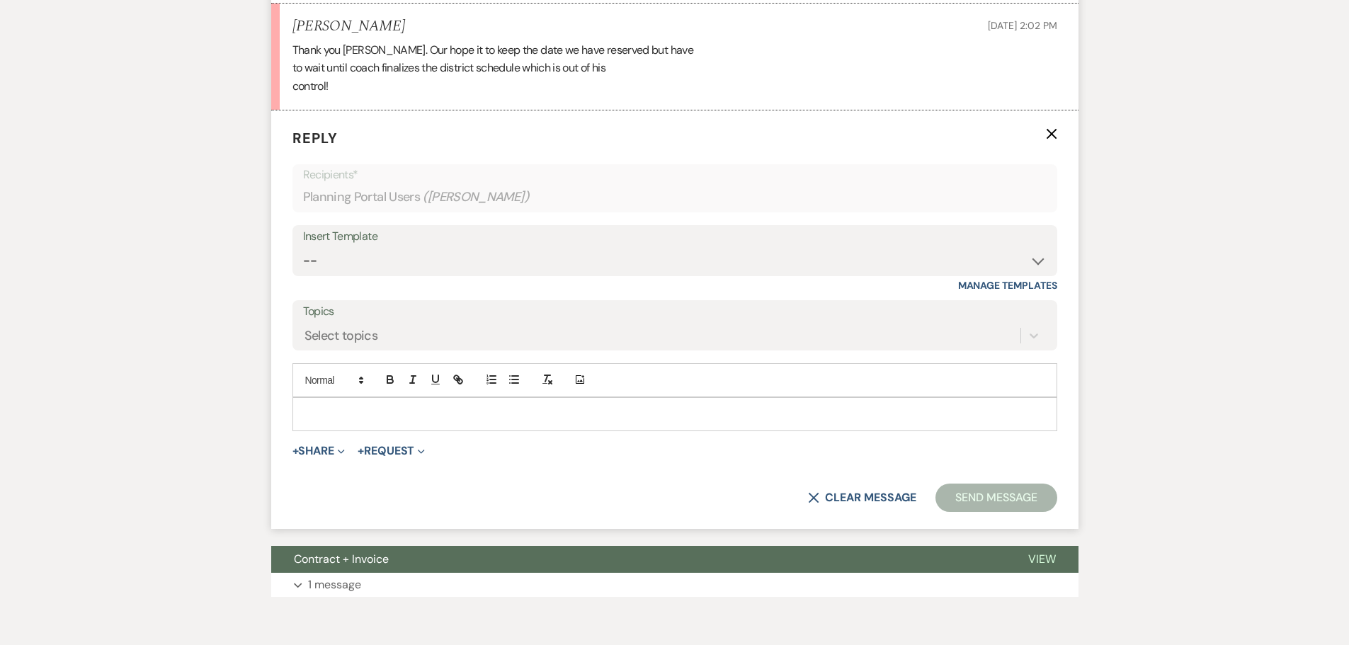
click at [378, 419] on p at bounding box center [675, 415] width 742 height 16
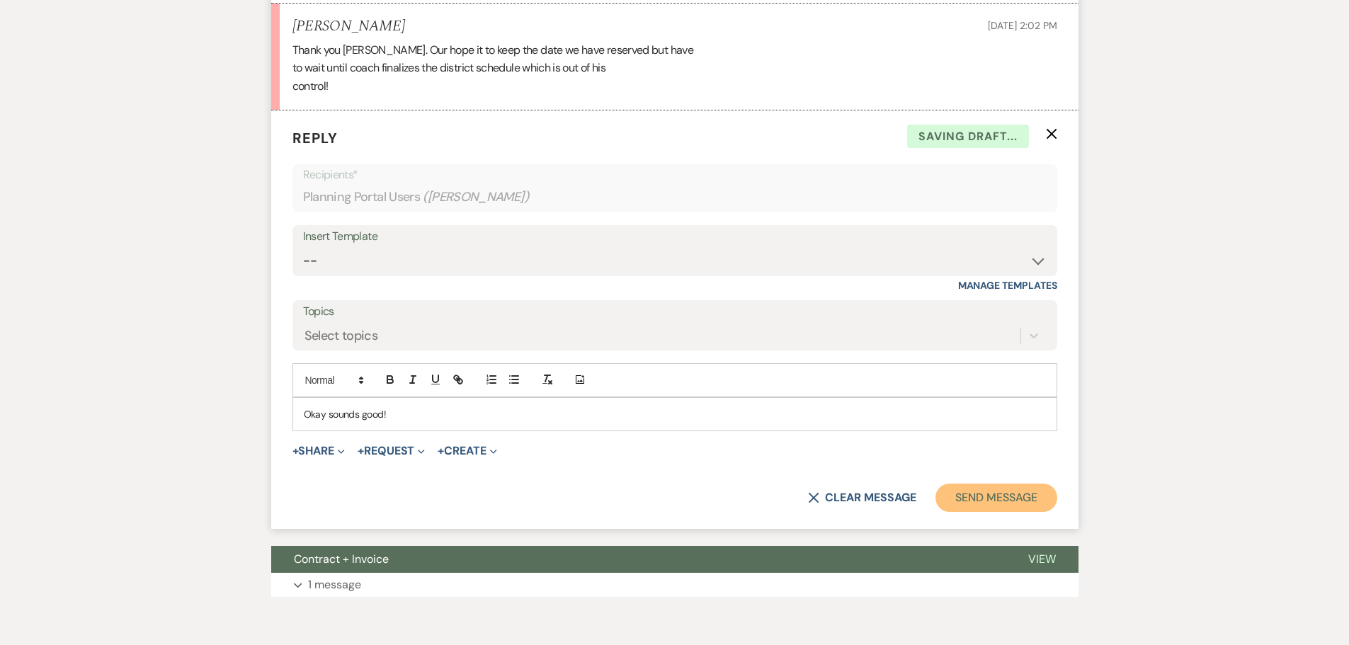
click at [989, 497] on button "Send Message" at bounding box center [996, 498] width 121 height 28
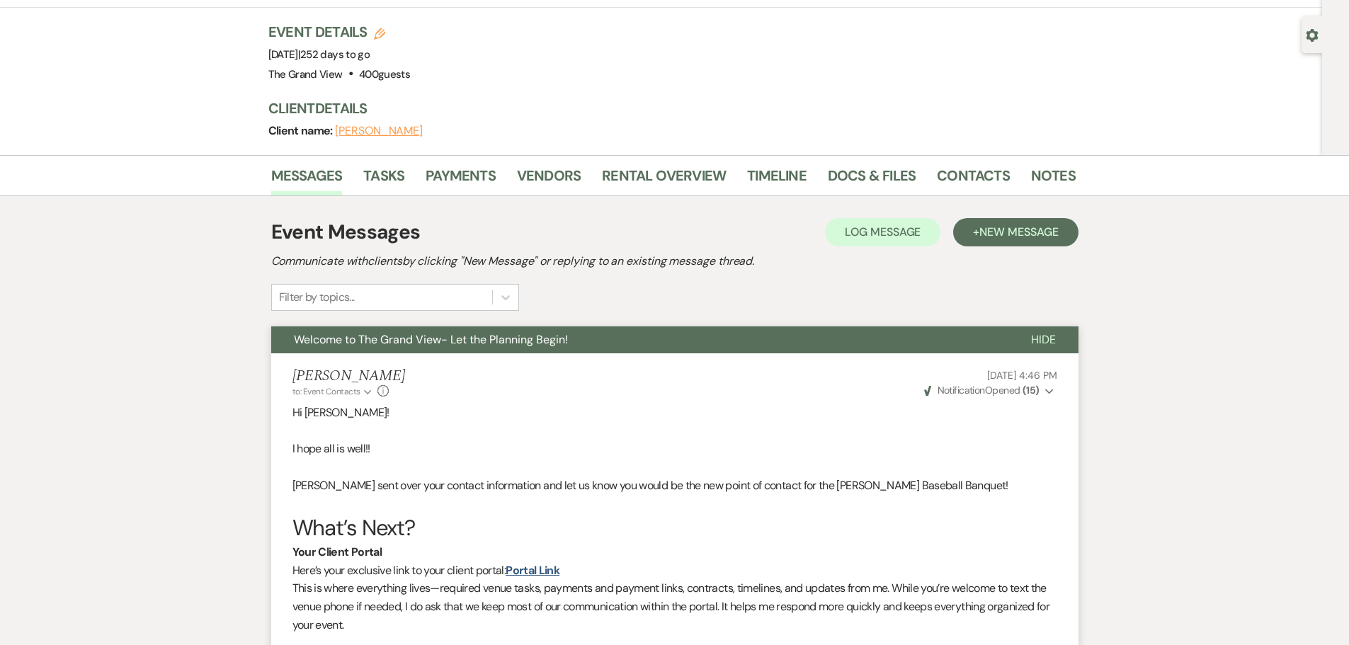
scroll to position [0, 0]
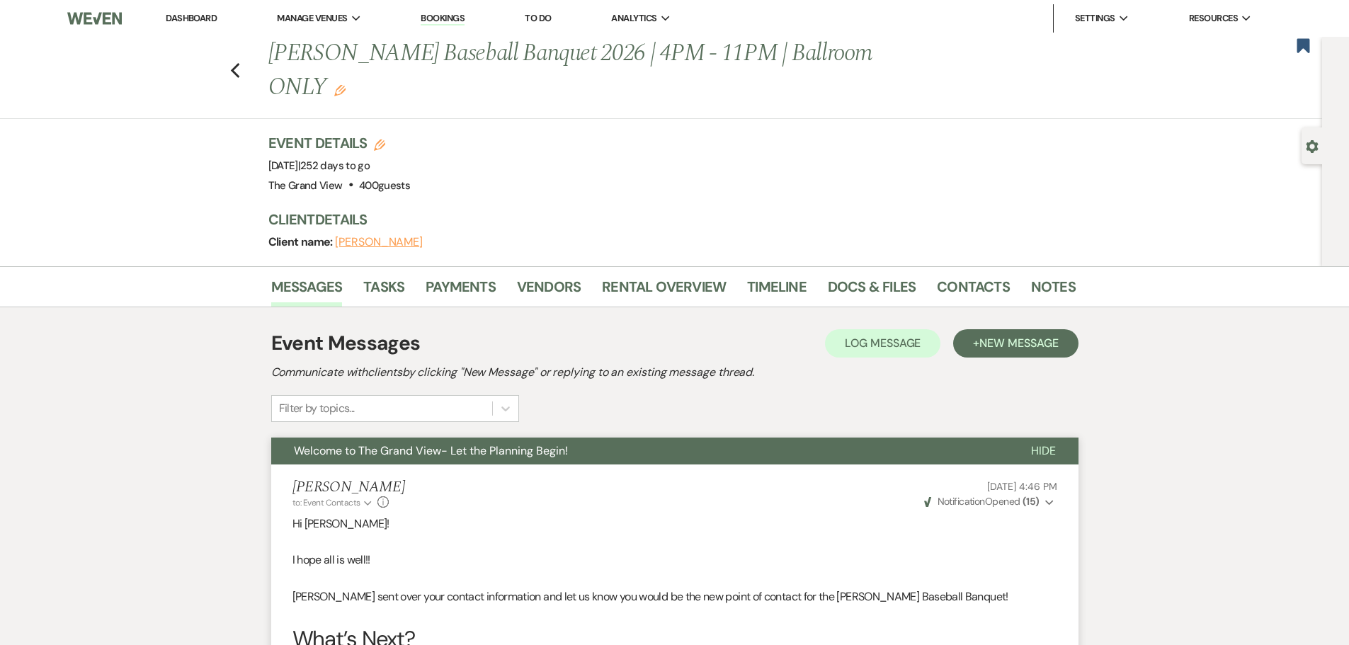
click at [183, 20] on link "Dashboard" at bounding box center [191, 18] width 51 height 12
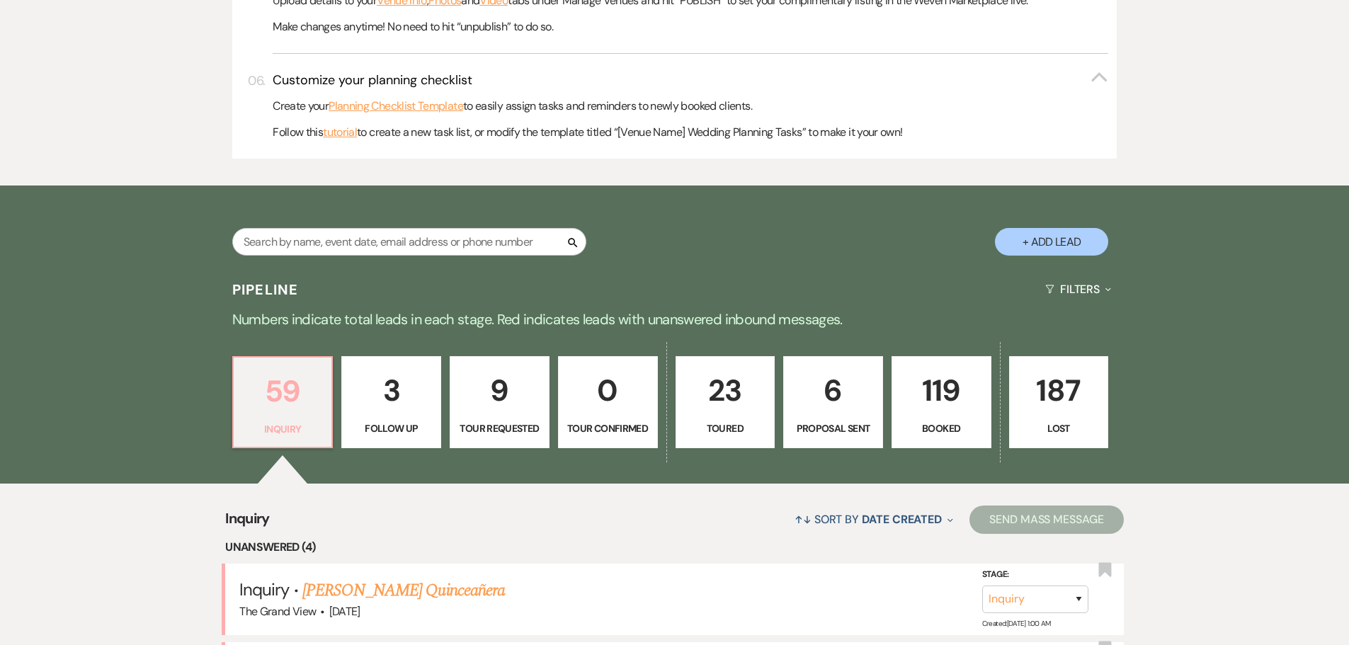
click at [295, 392] on p "59" at bounding box center [282, 391] width 81 height 47
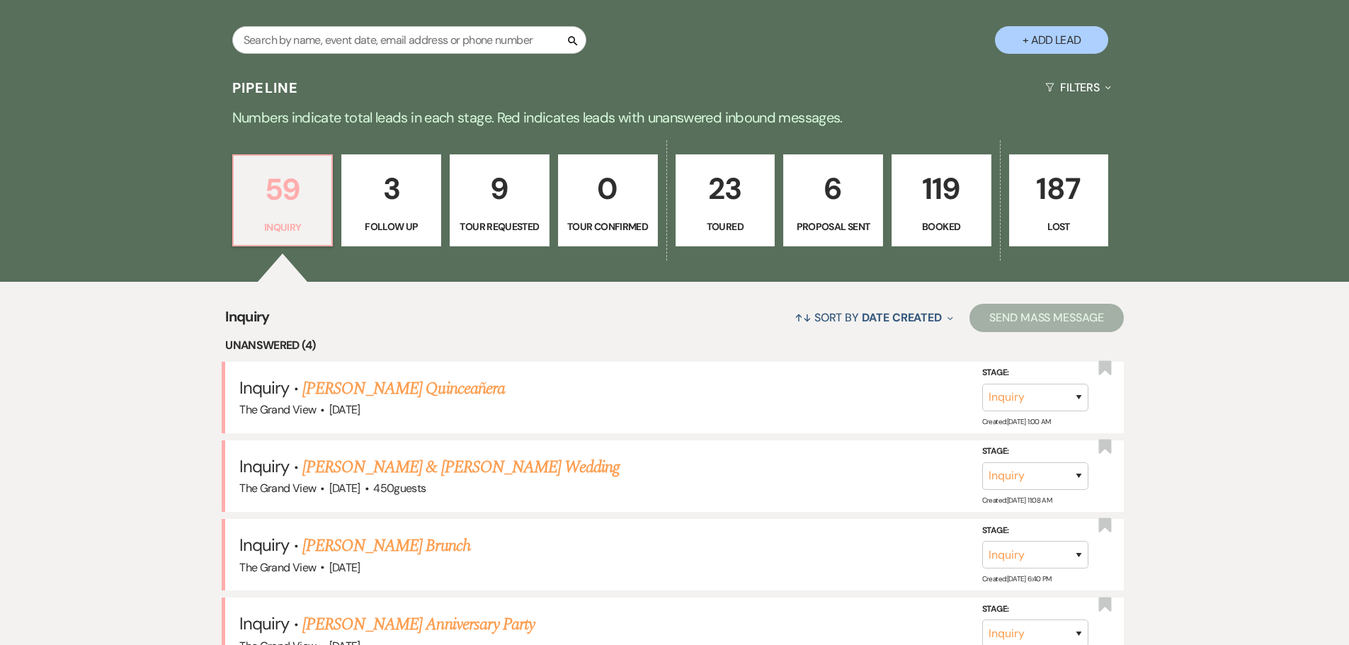
scroll to position [1133, 0]
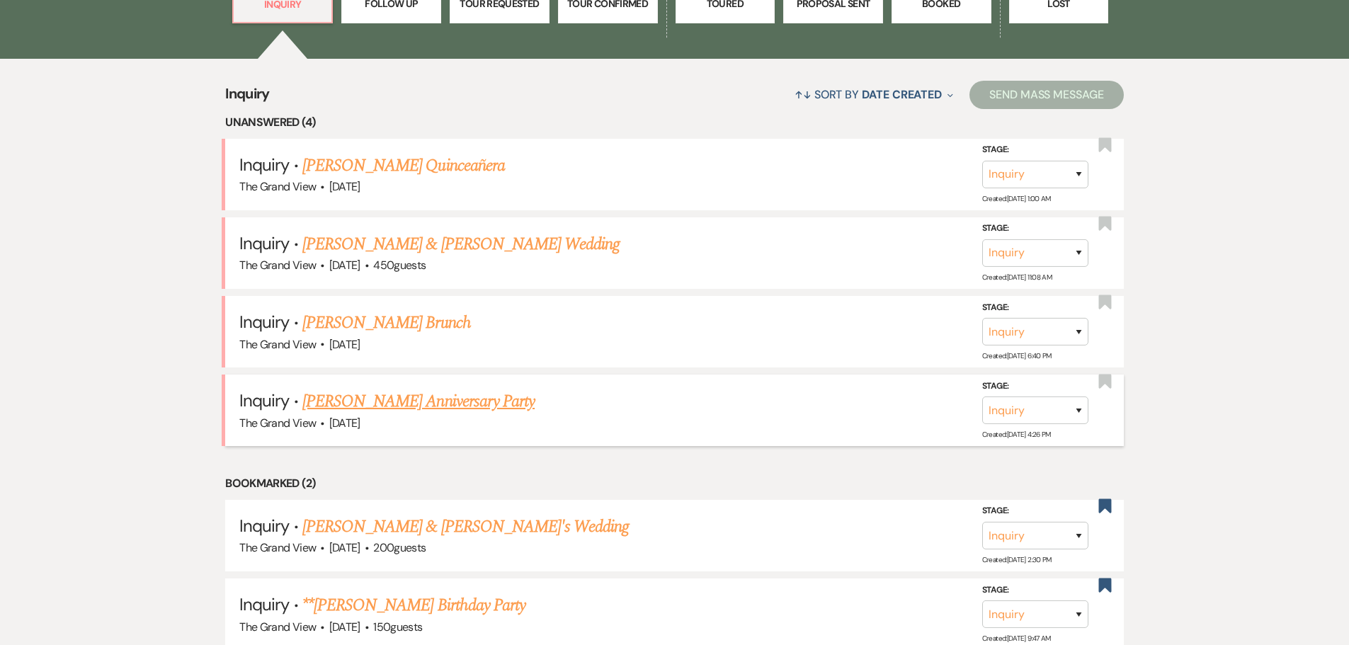
click at [397, 398] on link "[PERSON_NAME] Anniversary Party" at bounding box center [418, 402] width 232 height 26
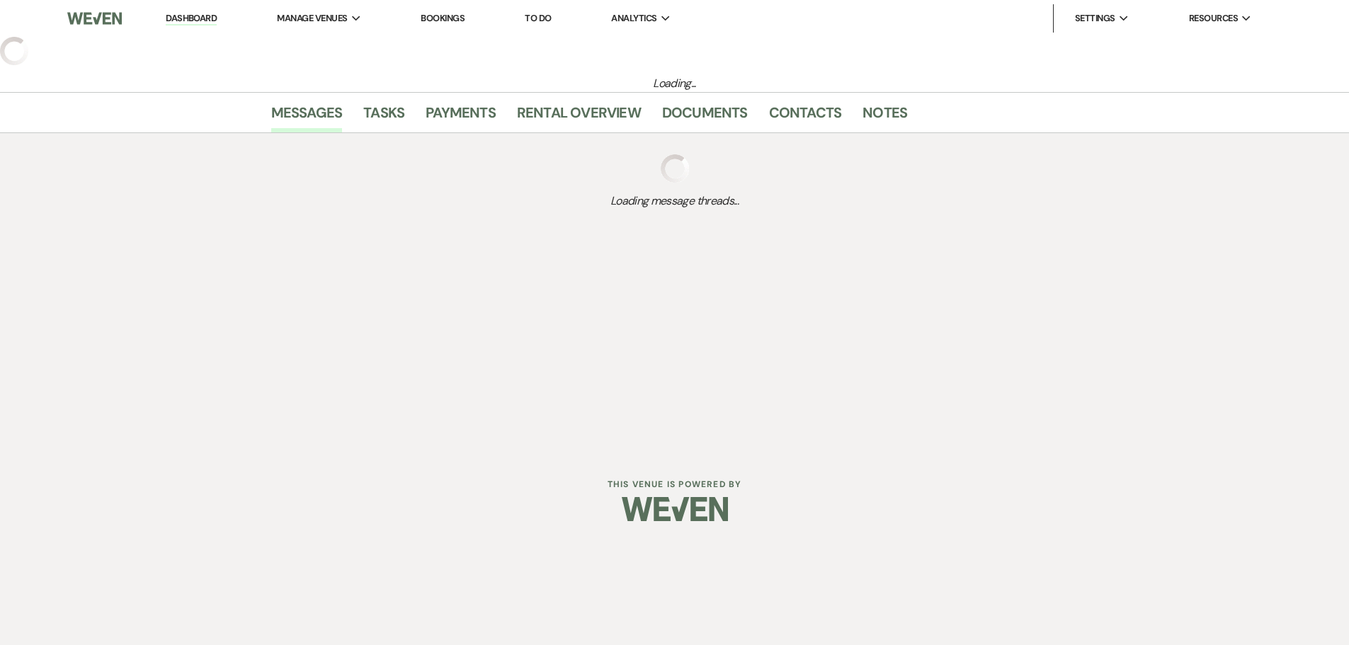
select select "5"
select select "17"
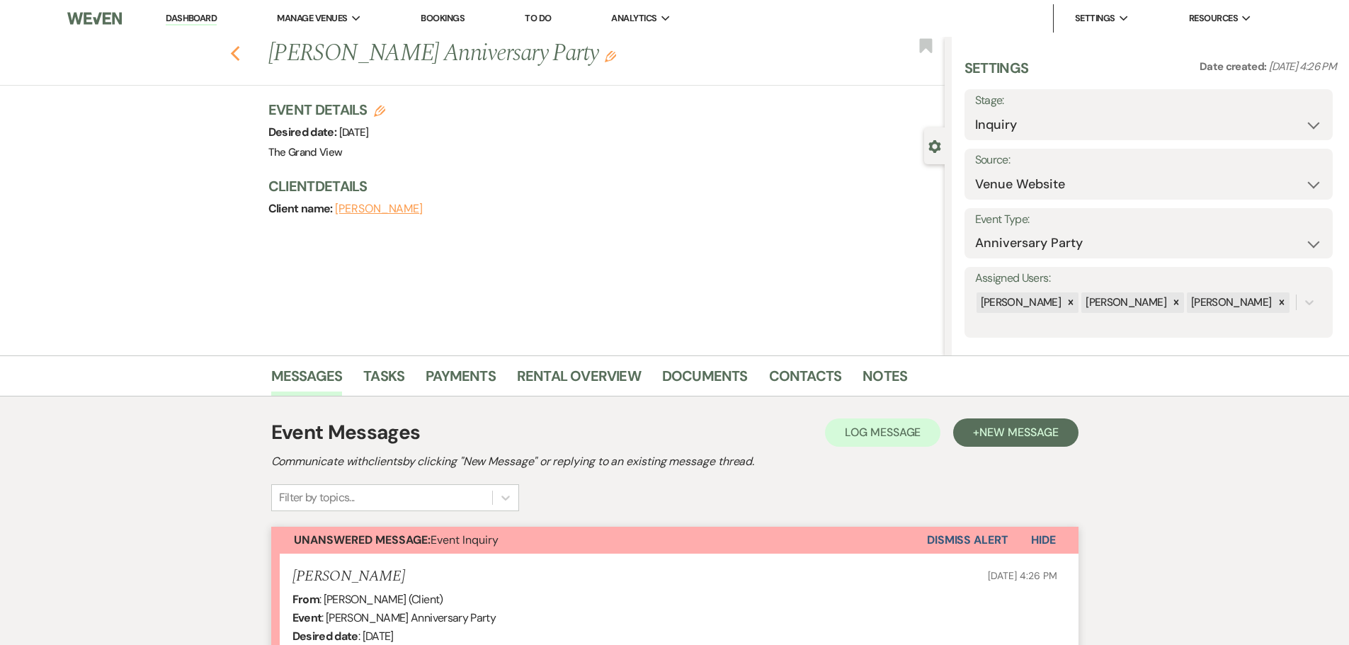
click at [239, 50] on use "button" at bounding box center [234, 54] width 9 height 16
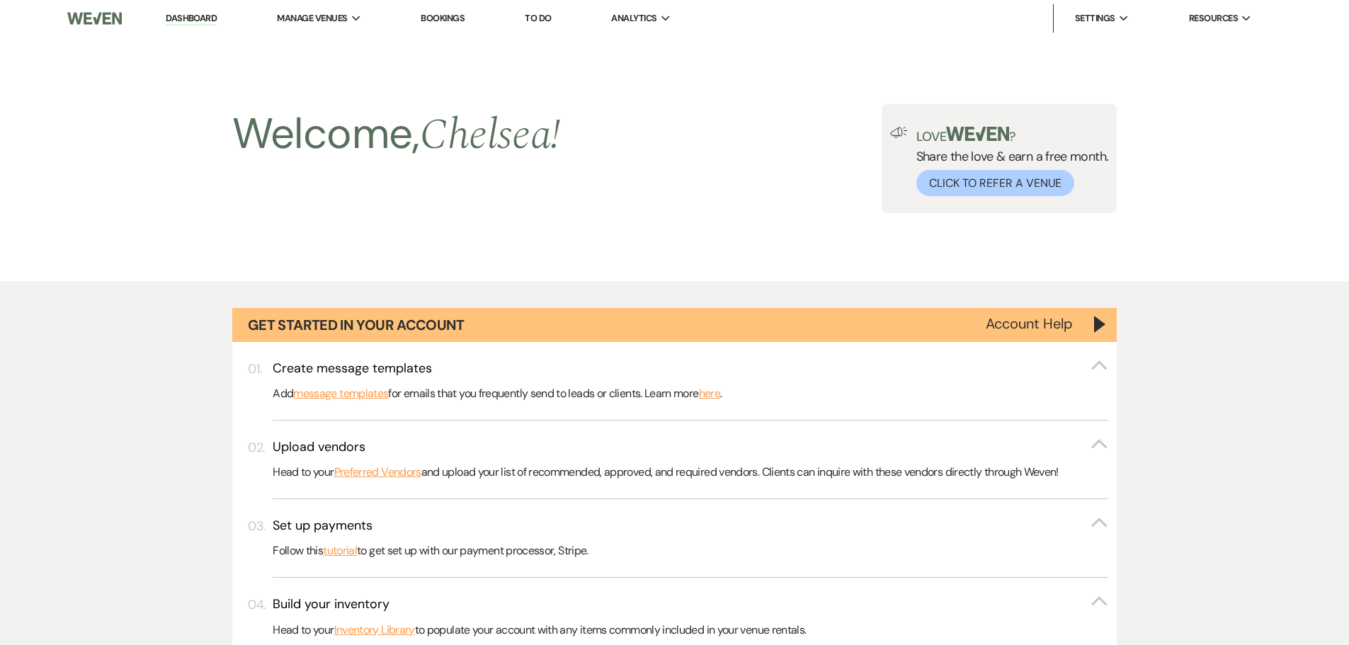
scroll to position [1133, 0]
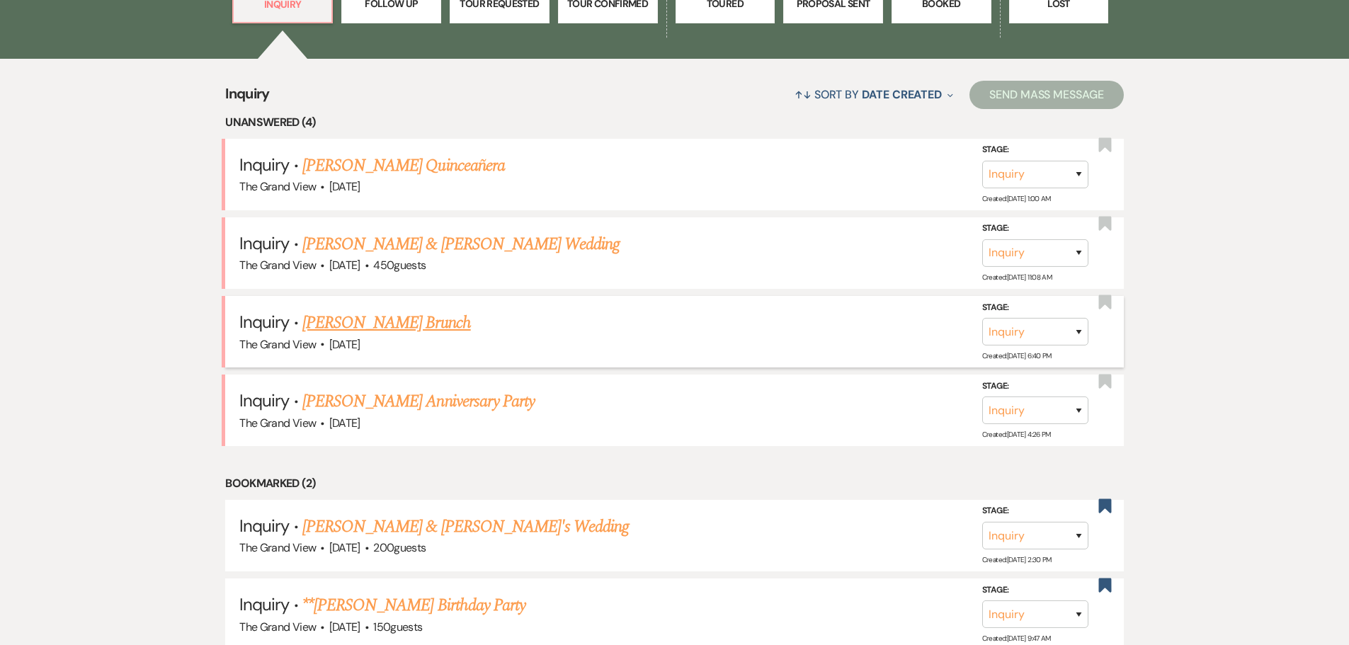
click at [360, 329] on link "[PERSON_NAME] Brunch" at bounding box center [386, 323] width 169 height 26
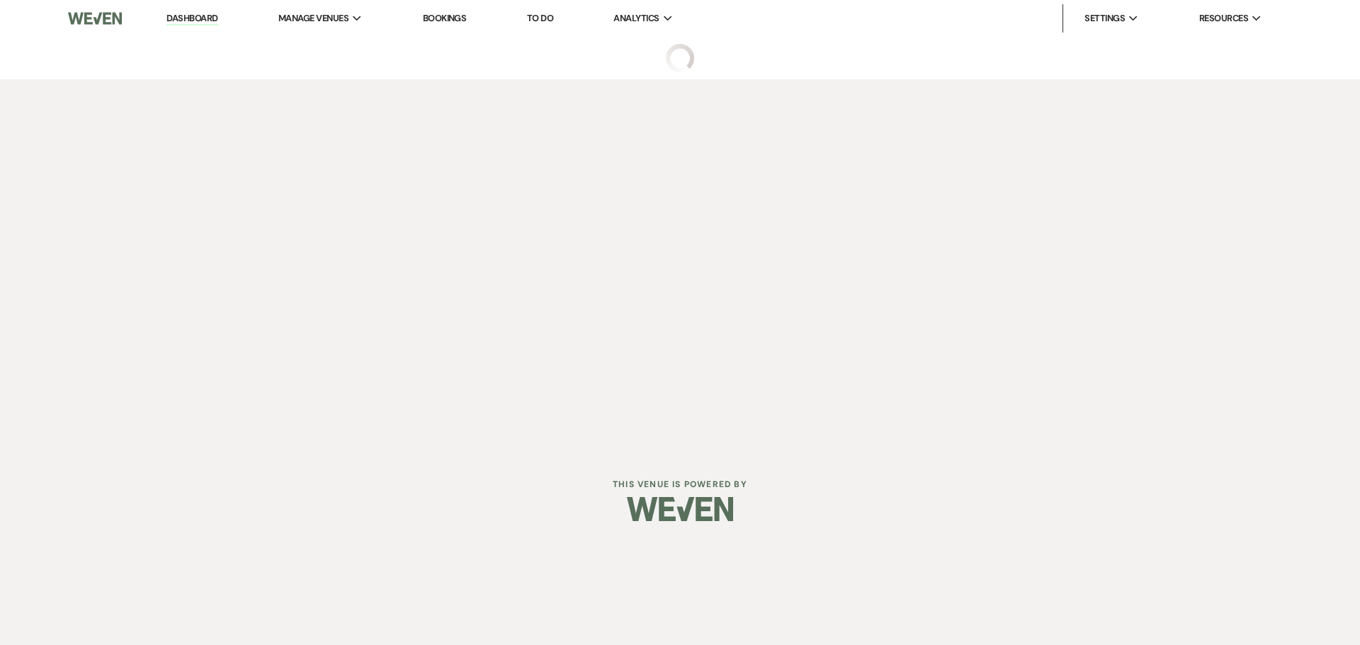
select select "5"
select select "6"
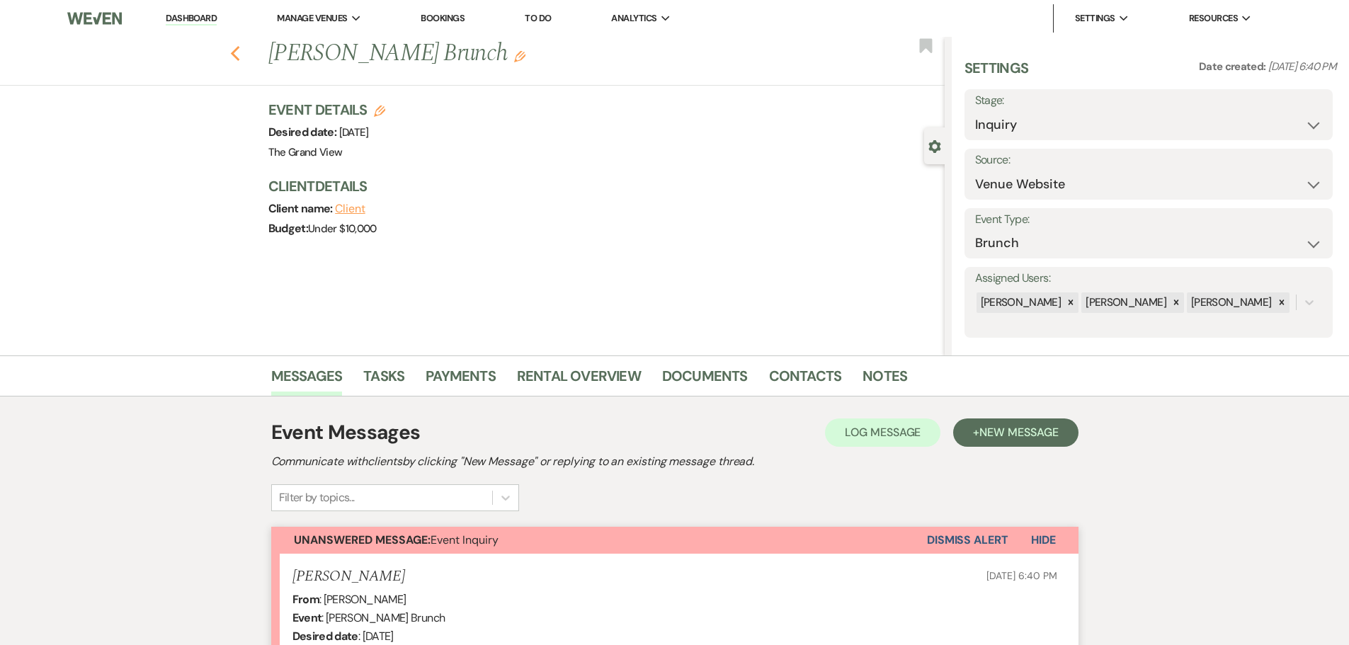
click at [241, 54] on icon "Previous" at bounding box center [235, 53] width 11 height 17
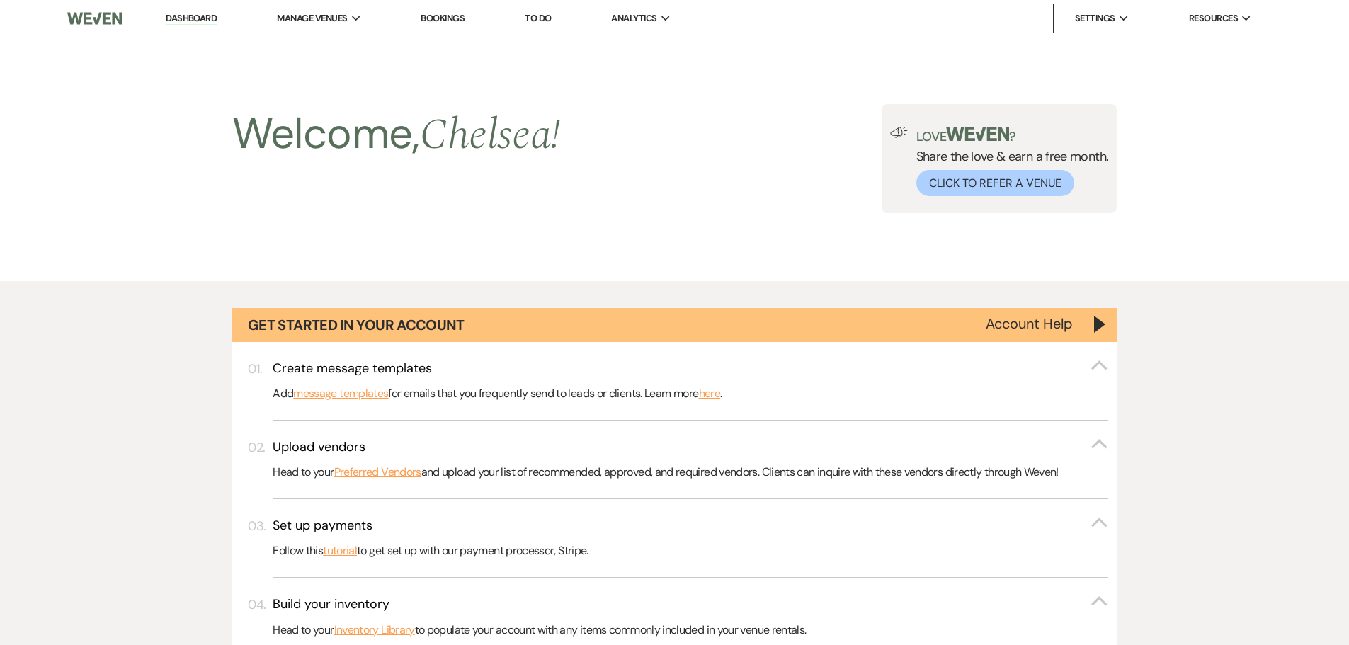
scroll to position [1133, 0]
